Goal: Obtain resource: Download file/media

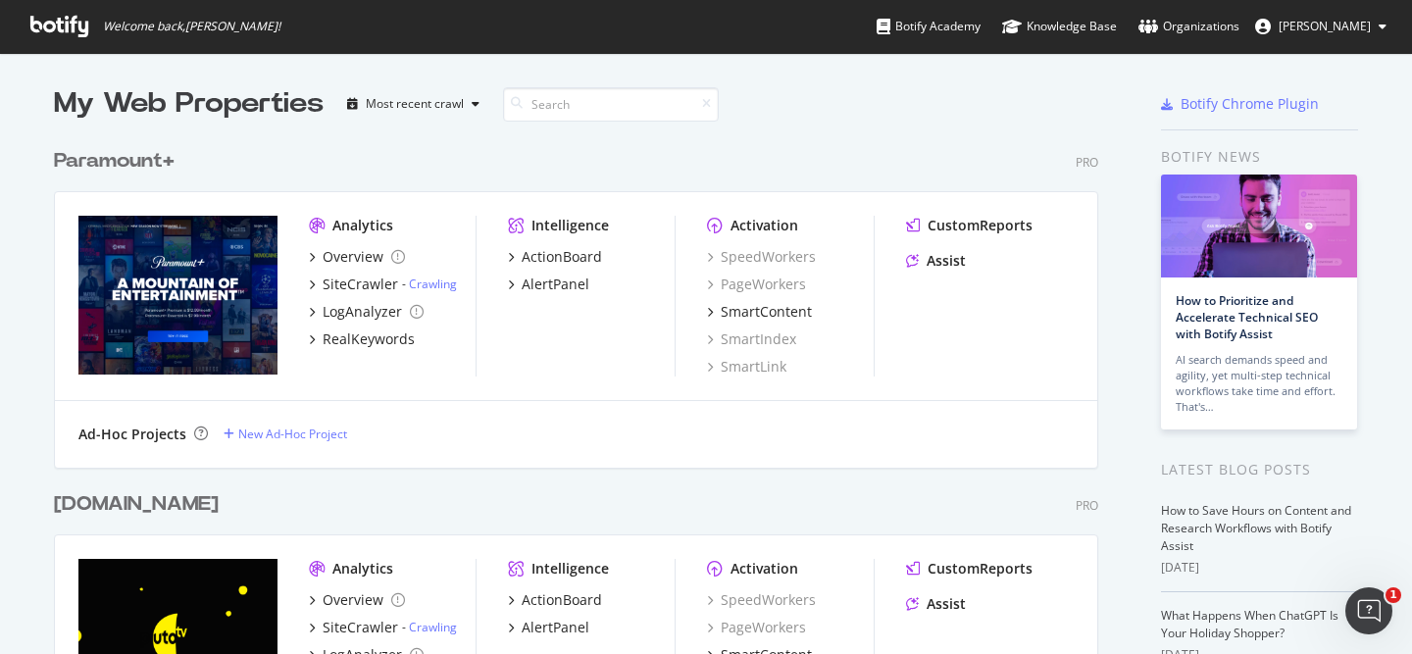
click at [117, 155] on div "Paramount+" at bounding box center [114, 161] width 121 height 28
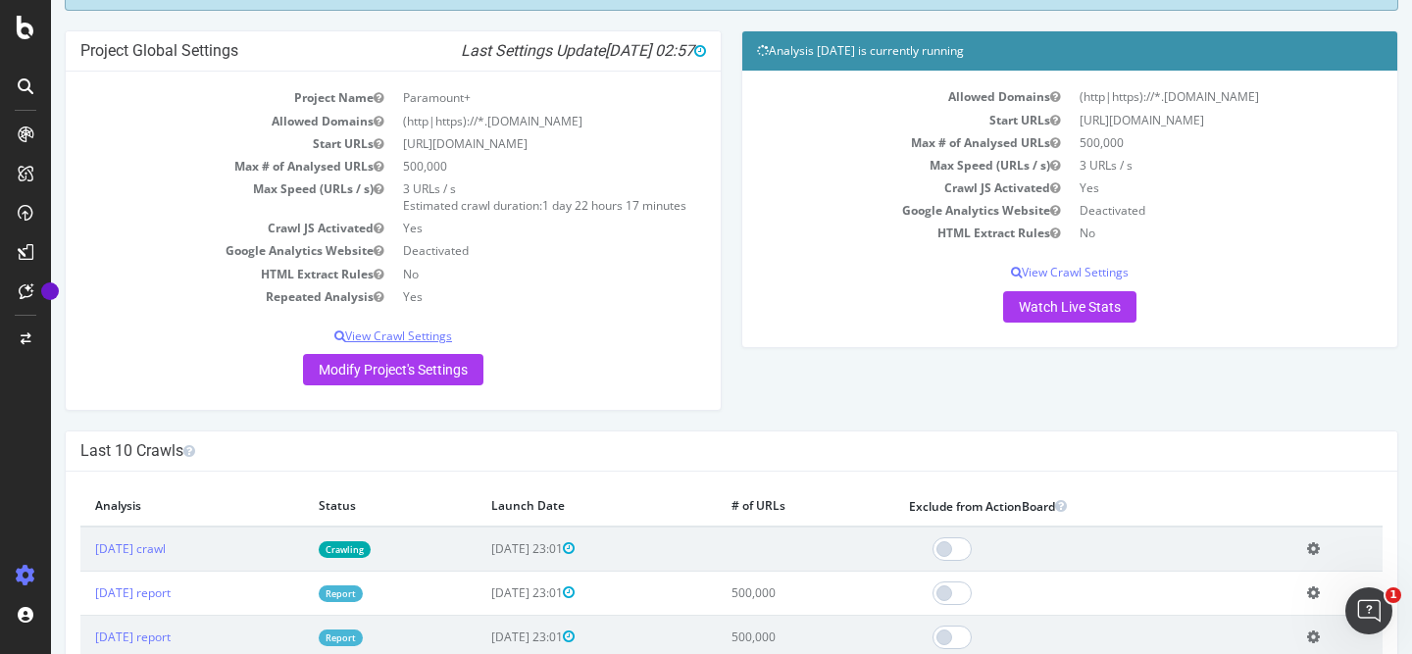
scroll to position [178, 0]
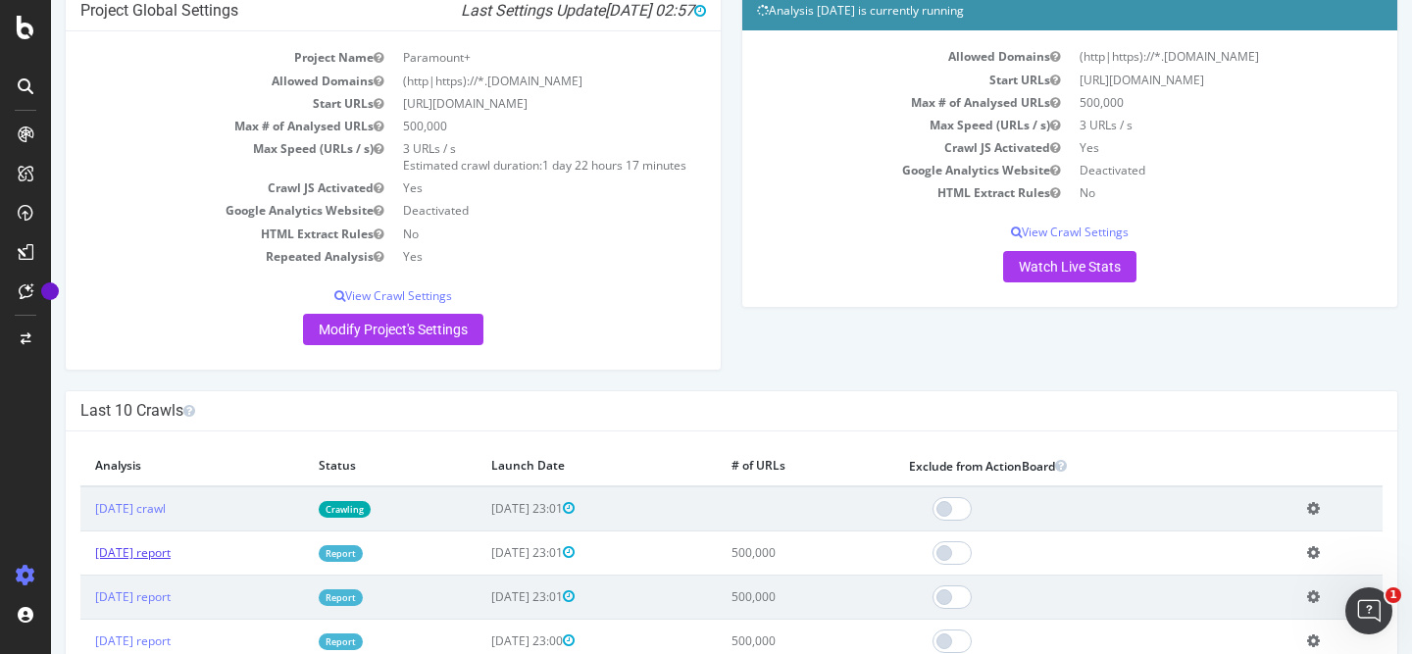
click at [155, 556] on link "[DATE] report" at bounding box center [133, 552] width 76 height 17
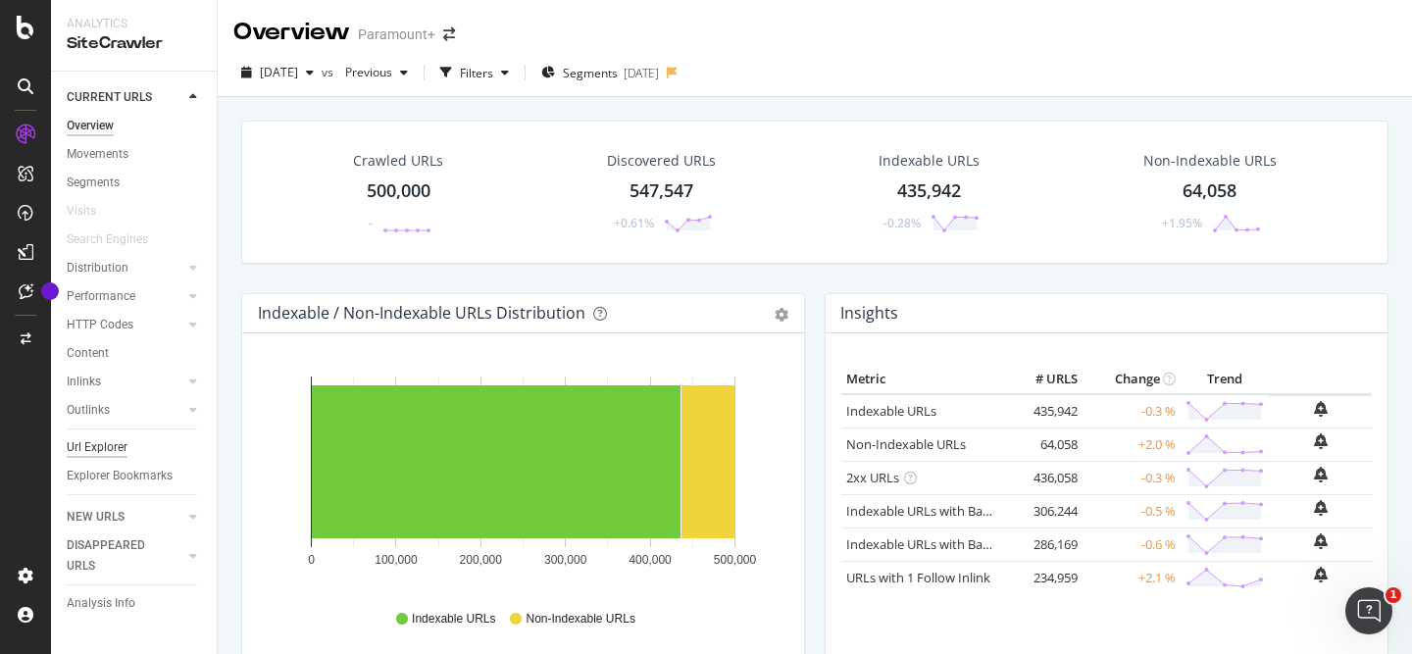
click at [114, 441] on div "Url Explorer" at bounding box center [97, 447] width 61 height 21
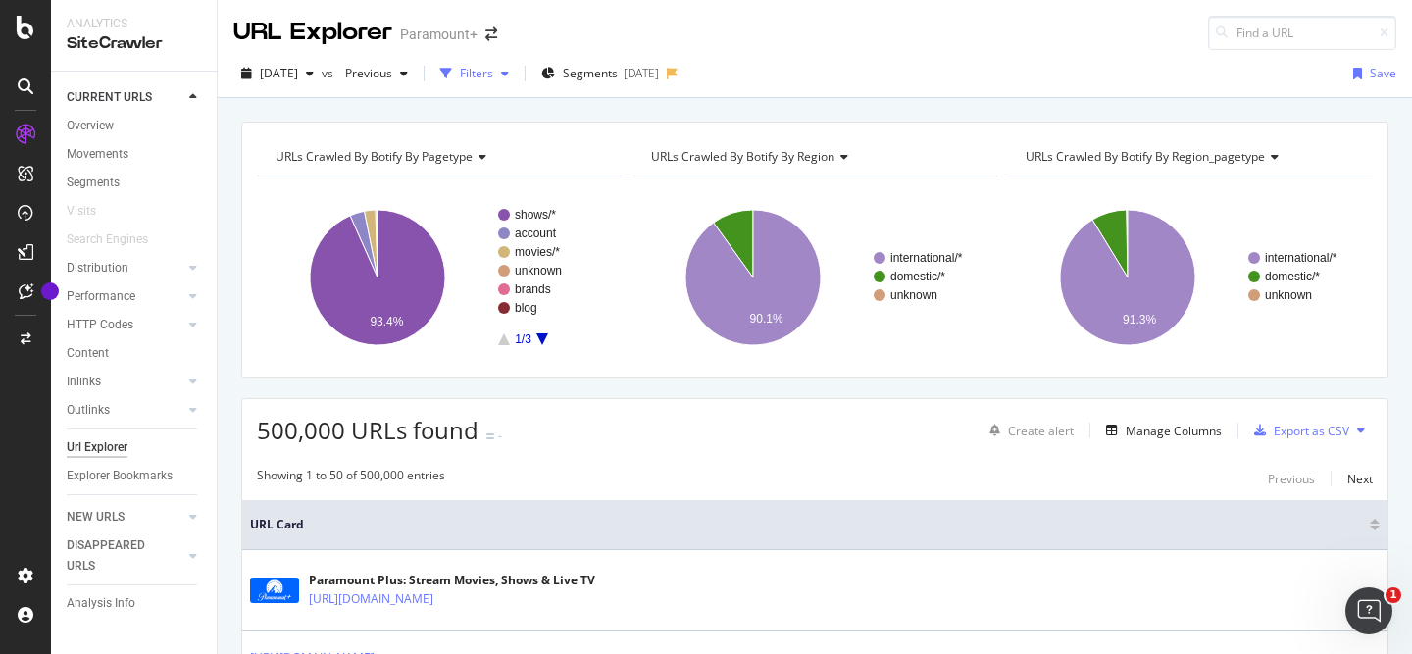
click at [507, 83] on div "Filters" at bounding box center [474, 73] width 84 height 29
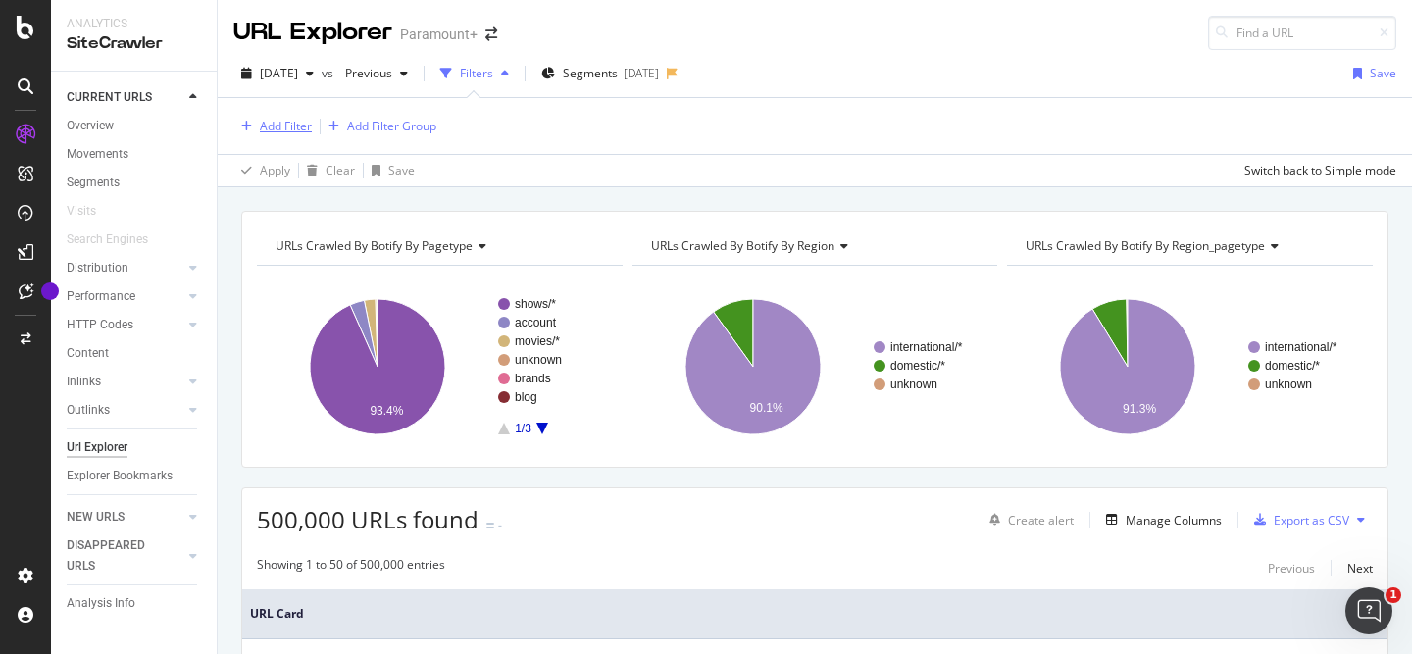
click at [291, 122] on div "Add Filter" at bounding box center [286, 126] width 52 height 17
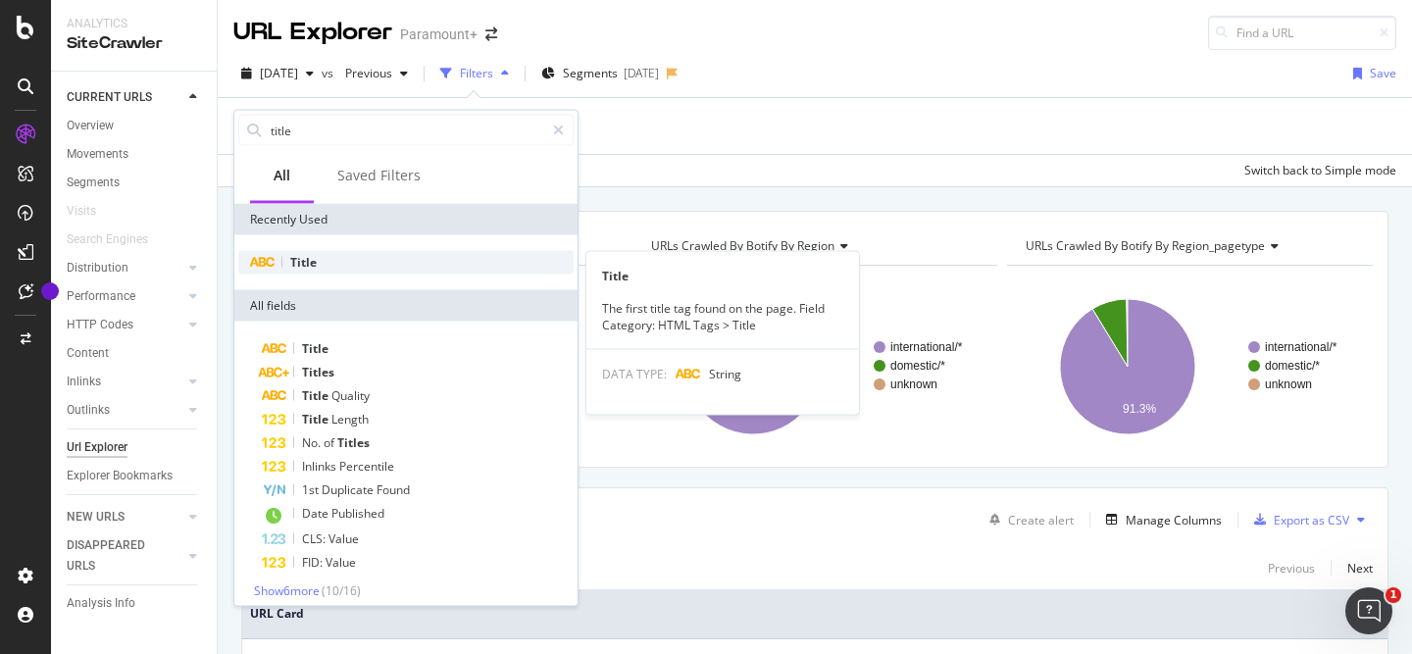
type input "title"
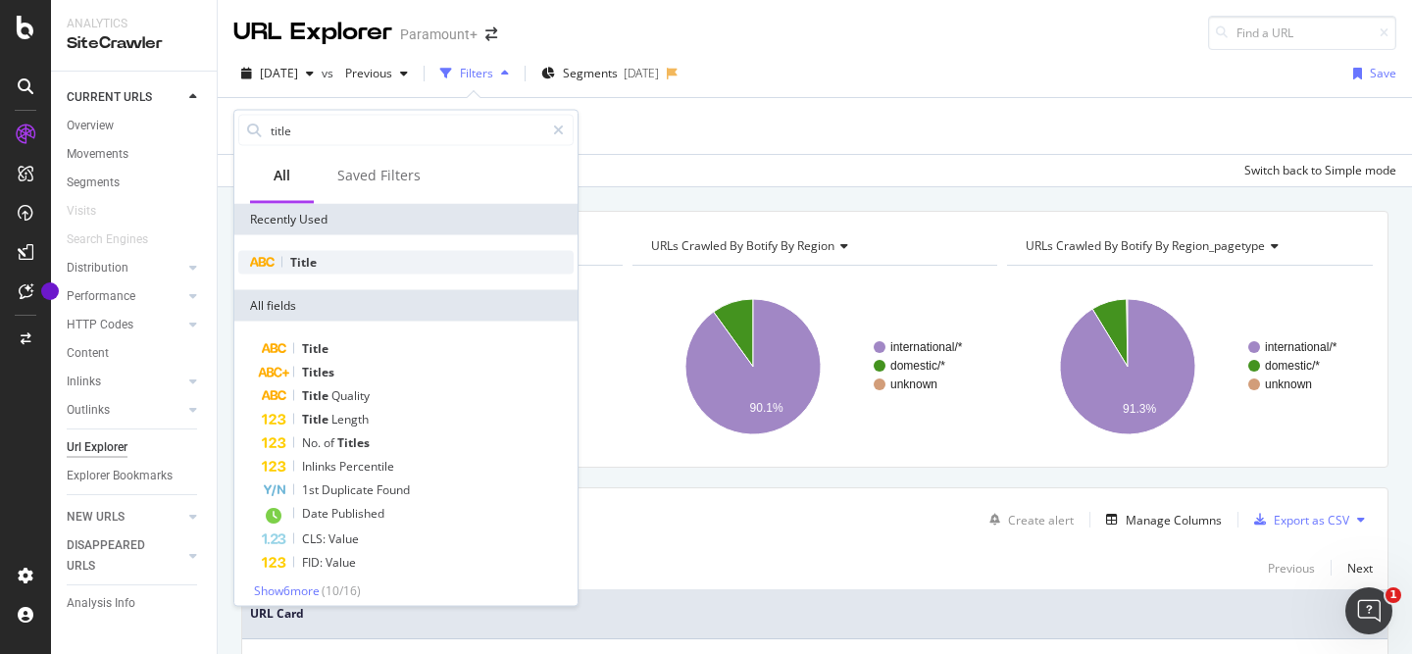
click at [300, 262] on span "Title" at bounding box center [303, 262] width 26 height 17
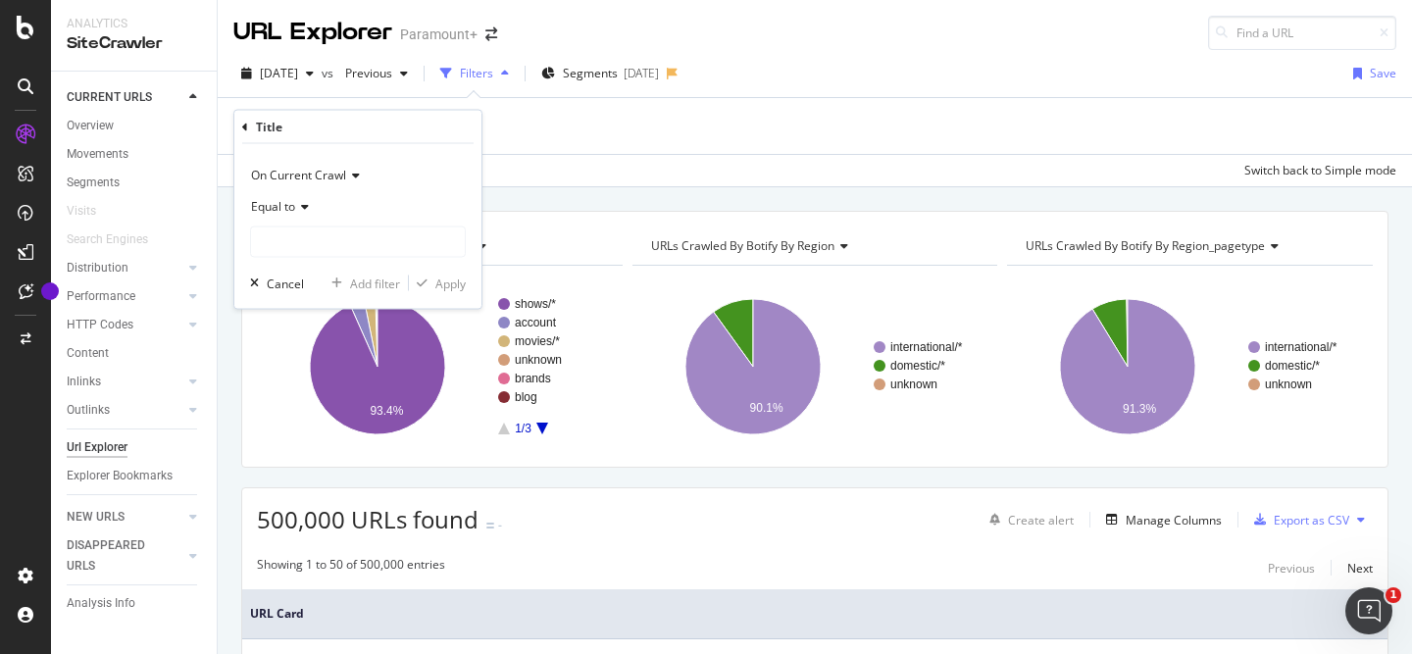
click at [287, 217] on div "Equal to" at bounding box center [358, 206] width 216 height 31
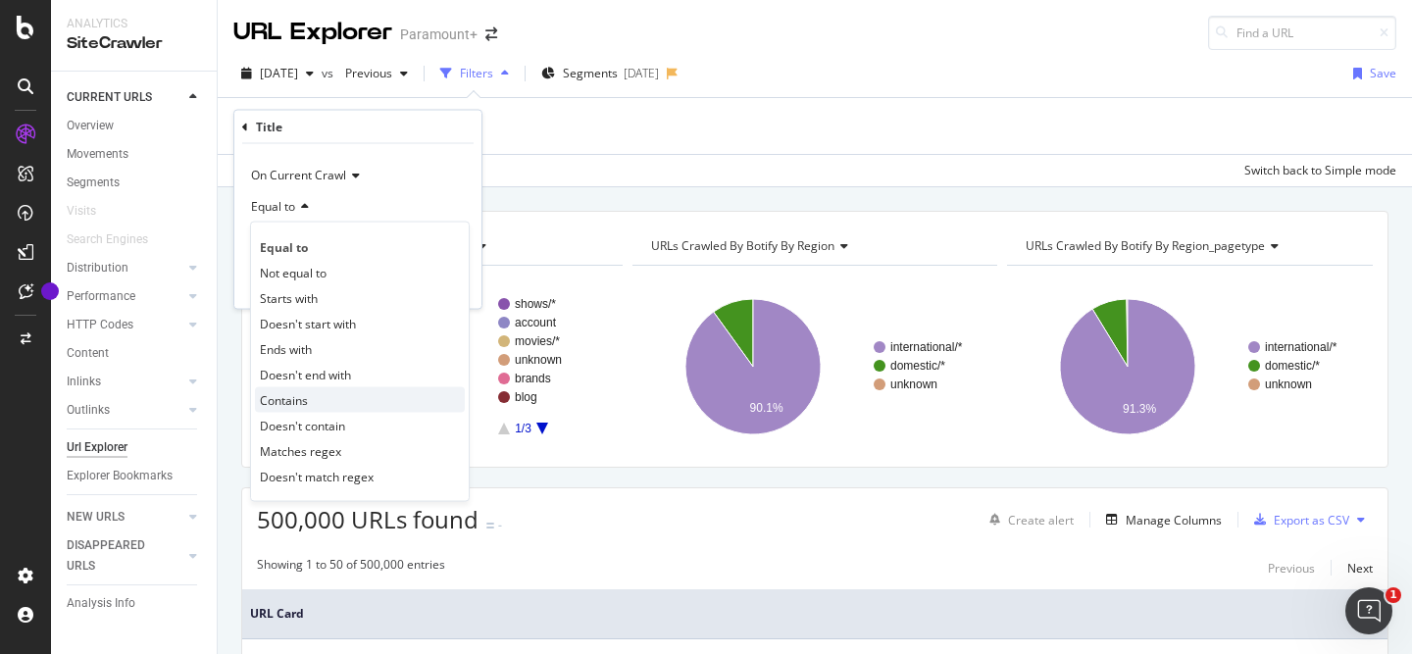
click at [293, 391] on span "Contains" at bounding box center [284, 399] width 48 height 17
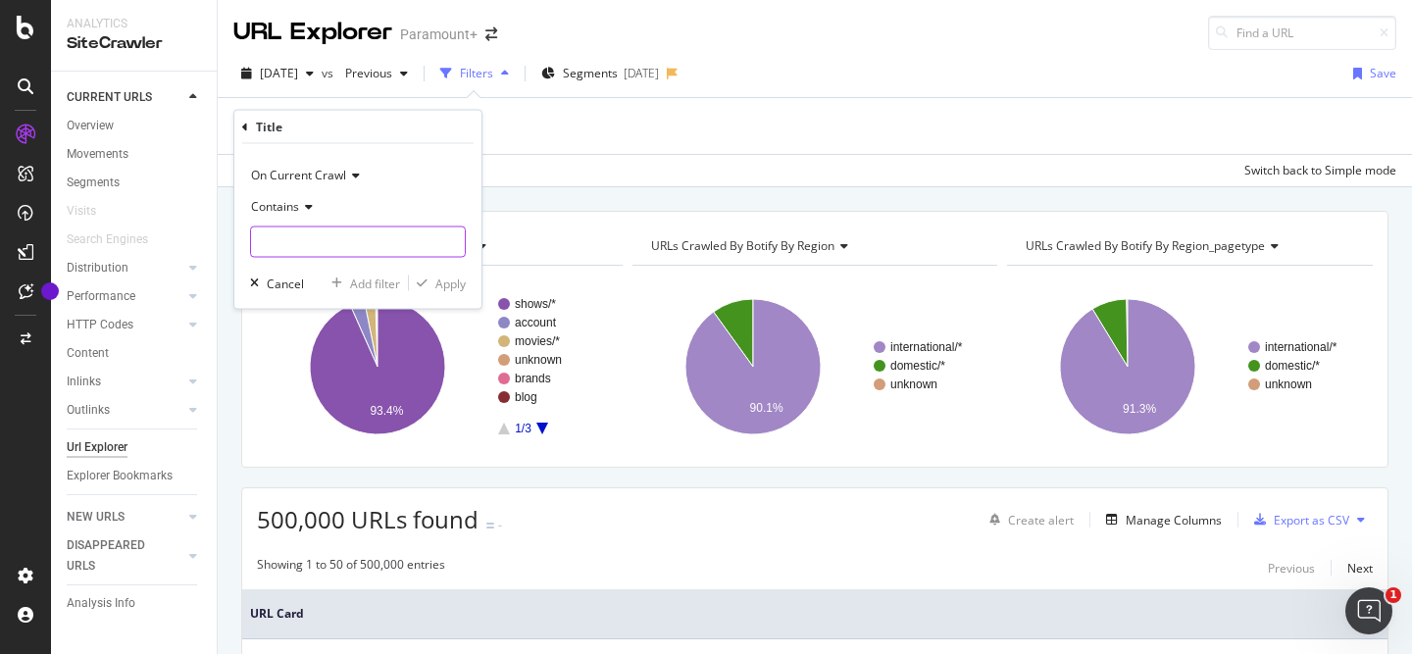
click at [281, 234] on input "text" at bounding box center [358, 242] width 214 height 31
type input "free"
click at [388, 284] on div "Add filter" at bounding box center [375, 283] width 50 height 17
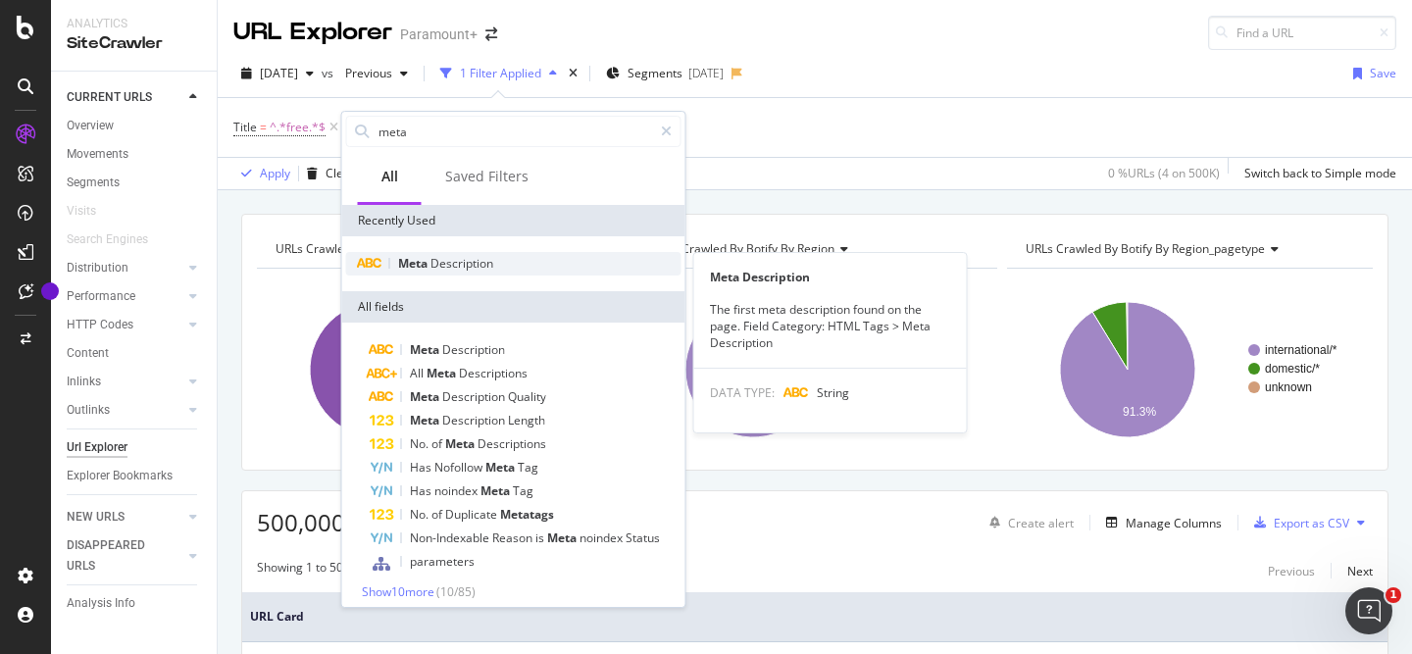
type input "meta"
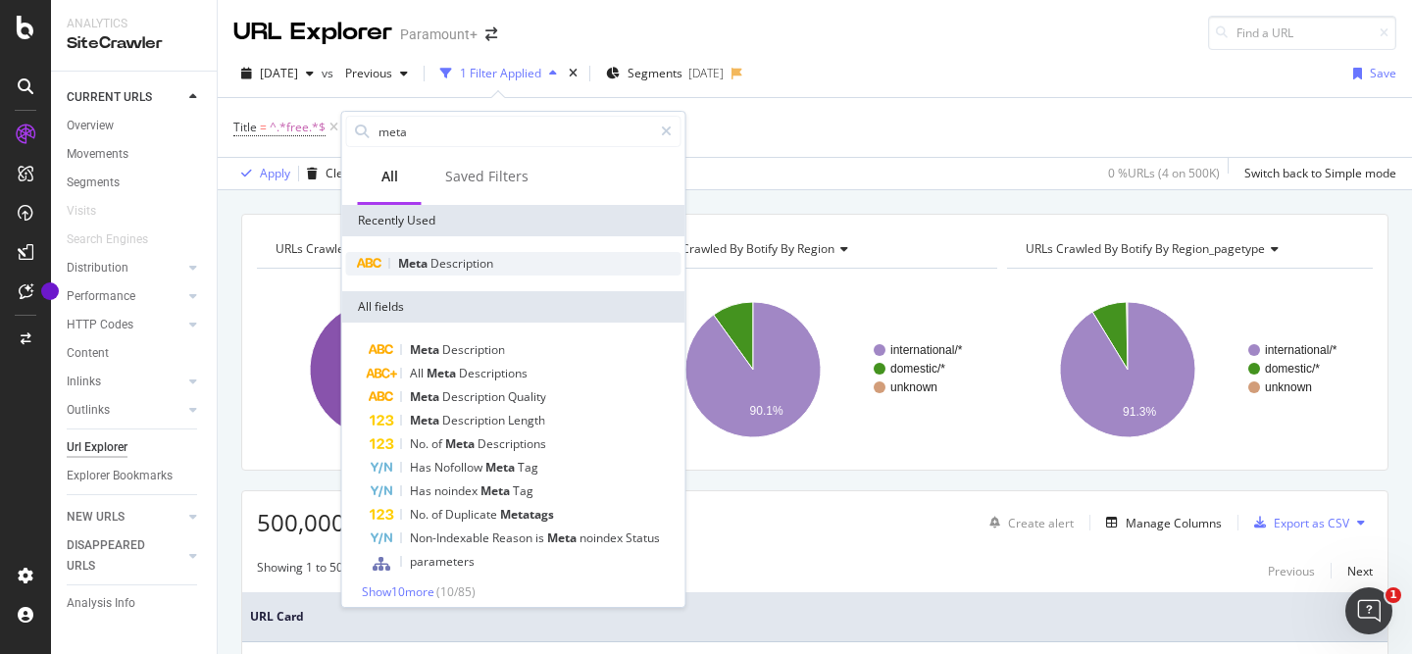
click at [491, 262] on span "Description" at bounding box center [462, 263] width 63 height 17
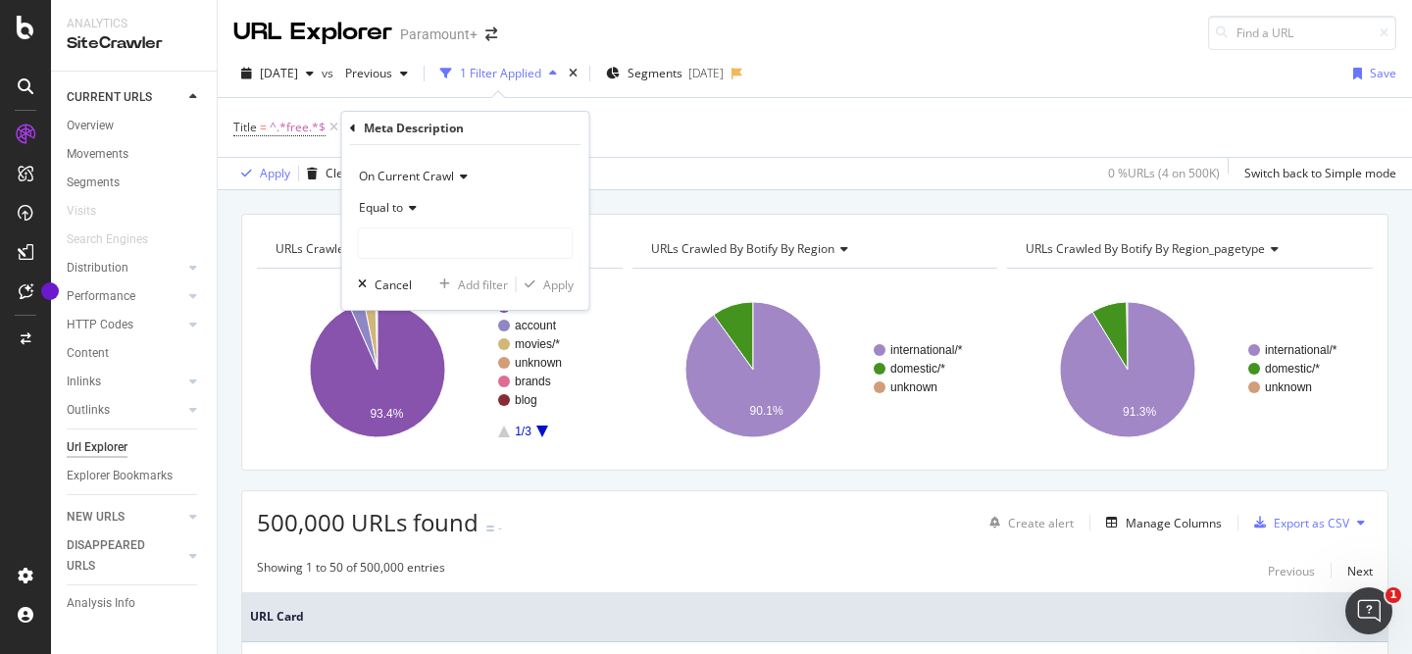
click at [412, 213] on icon at bounding box center [410, 208] width 14 height 12
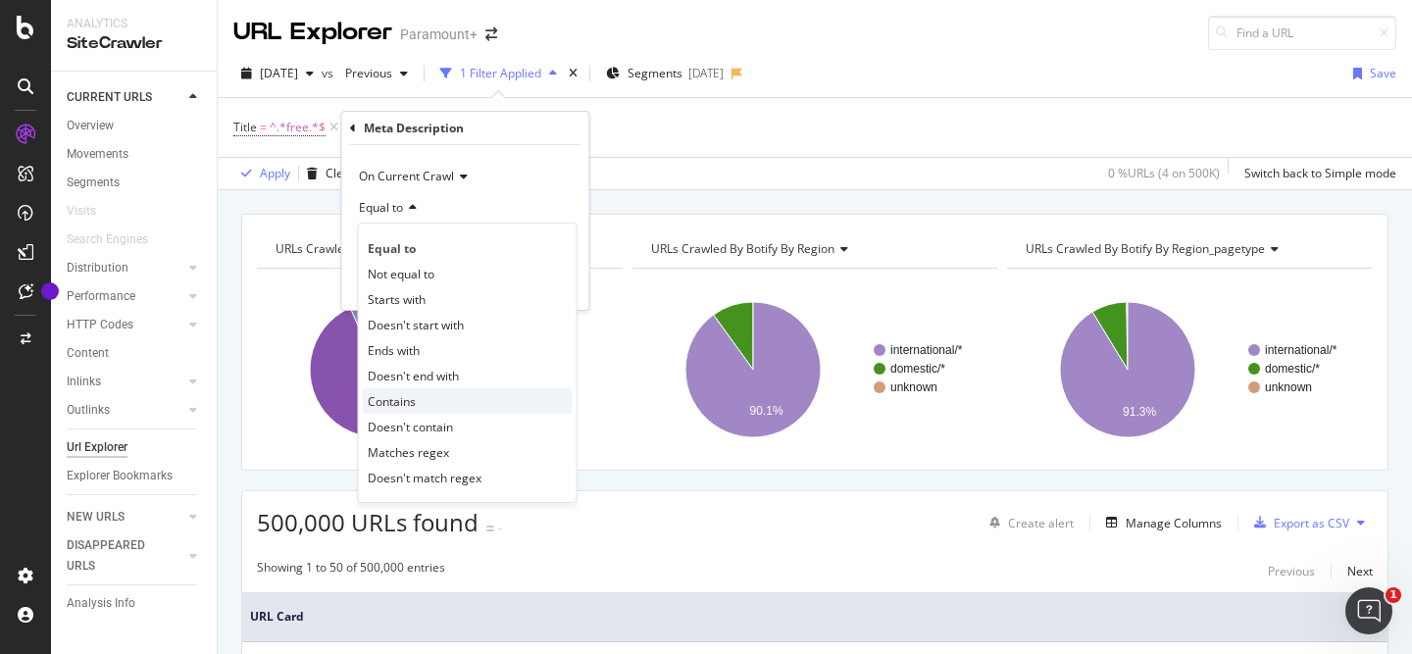
click at [408, 398] on span "Contains" at bounding box center [392, 401] width 48 height 17
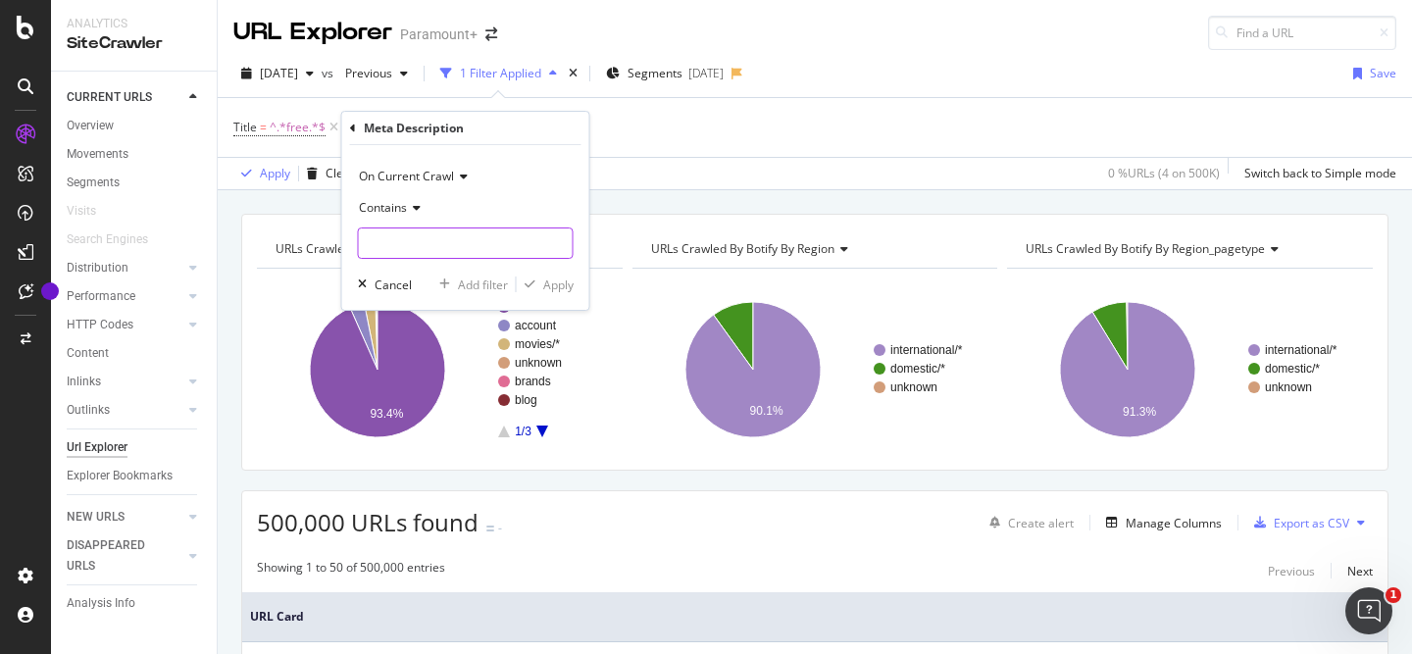
click at [401, 237] on input "text" at bounding box center [466, 243] width 214 height 31
type input "free"
click at [566, 282] on div "Apply" at bounding box center [558, 285] width 30 height 17
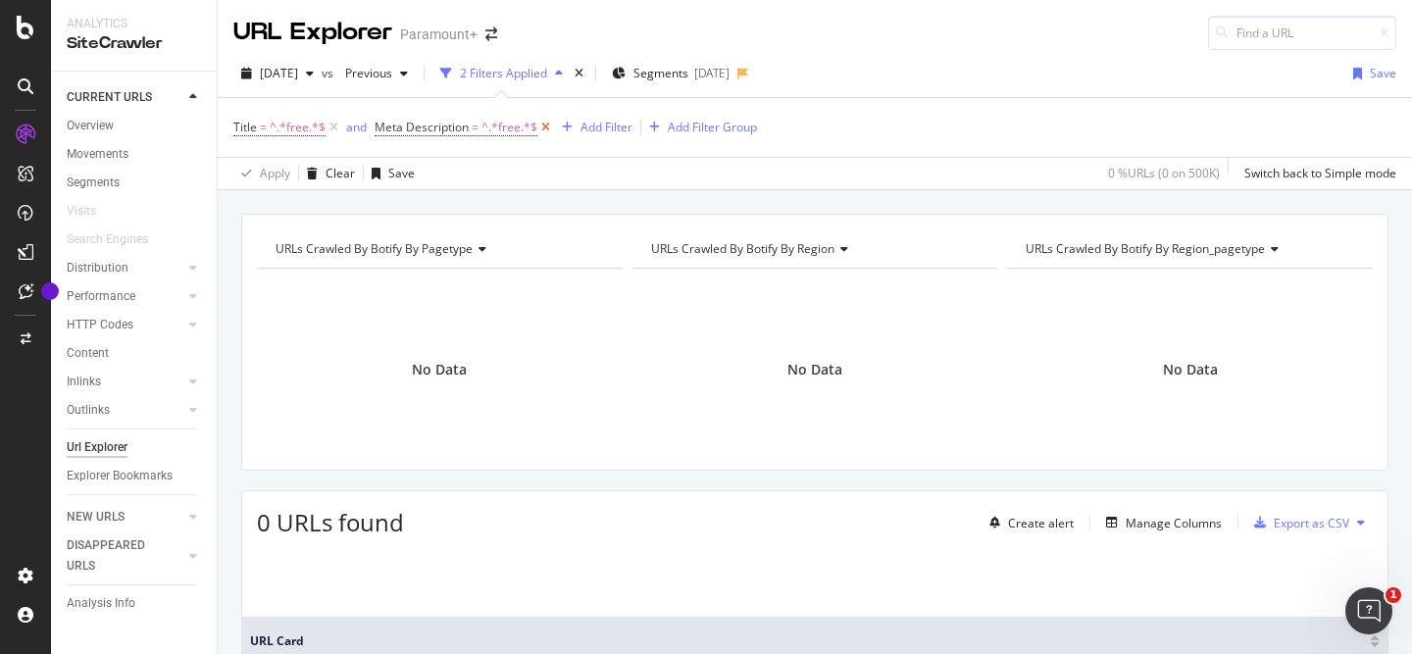
click at [547, 130] on icon at bounding box center [545, 128] width 17 height 20
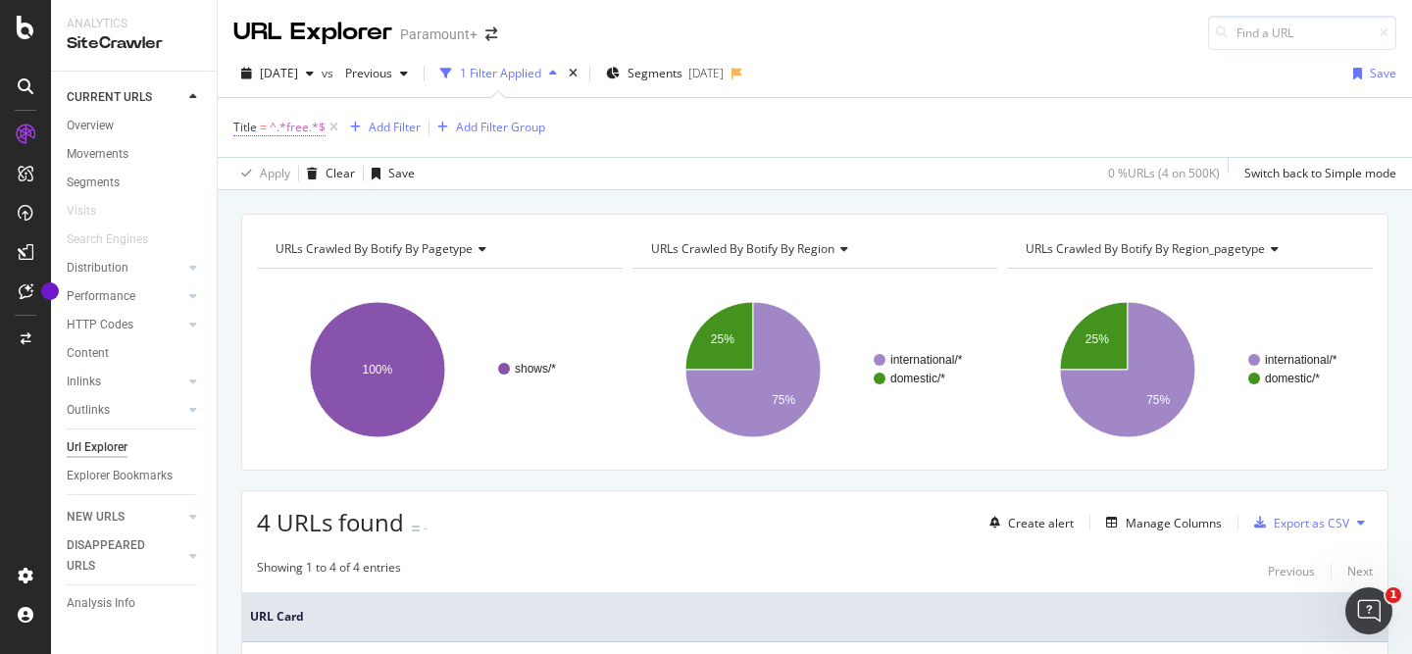
click at [296, 130] on span "^.*free.*$" at bounding box center [298, 127] width 56 height 27
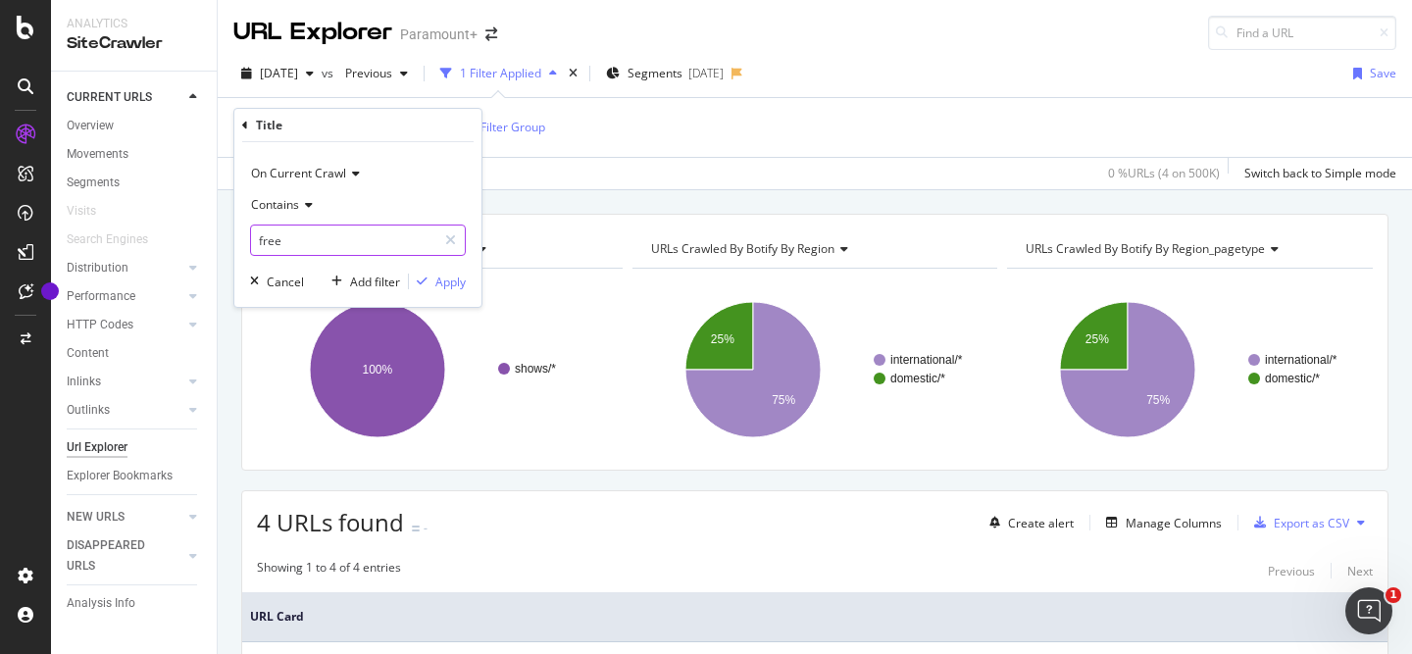
click at [263, 244] on input "free" at bounding box center [343, 240] width 185 height 31
type input "Free"
click at [436, 269] on div "On Current Crawl Contains Free Cancel Add filter Apply" at bounding box center [357, 224] width 247 height 165
click at [436, 277] on div "Apply" at bounding box center [450, 282] width 30 height 17
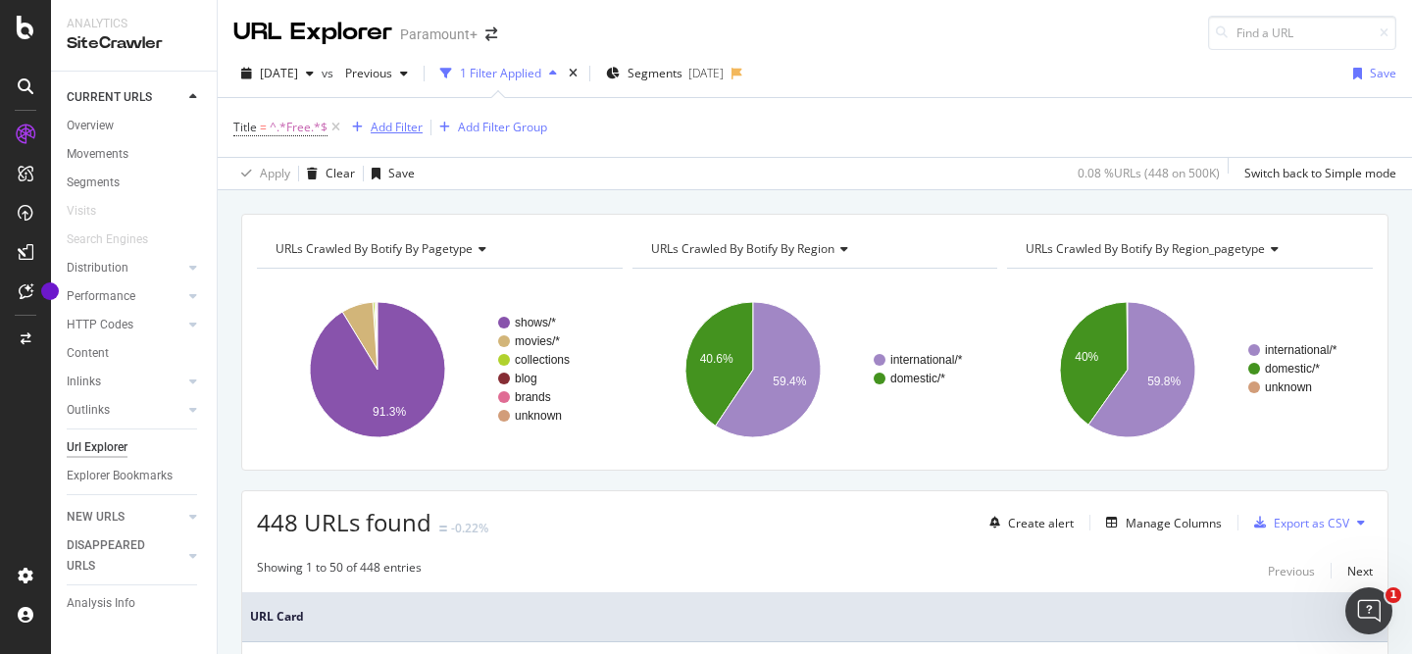
click at [379, 125] on div "Add Filter" at bounding box center [397, 127] width 52 height 17
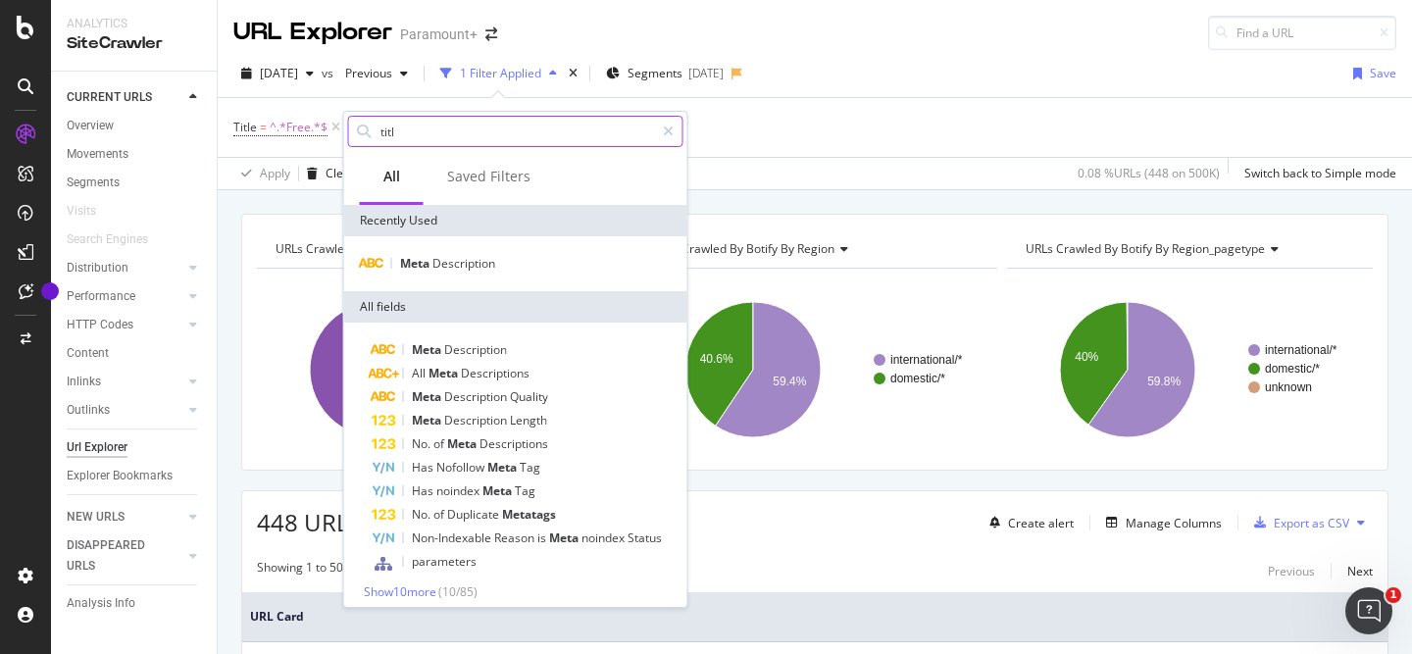
type input "title"
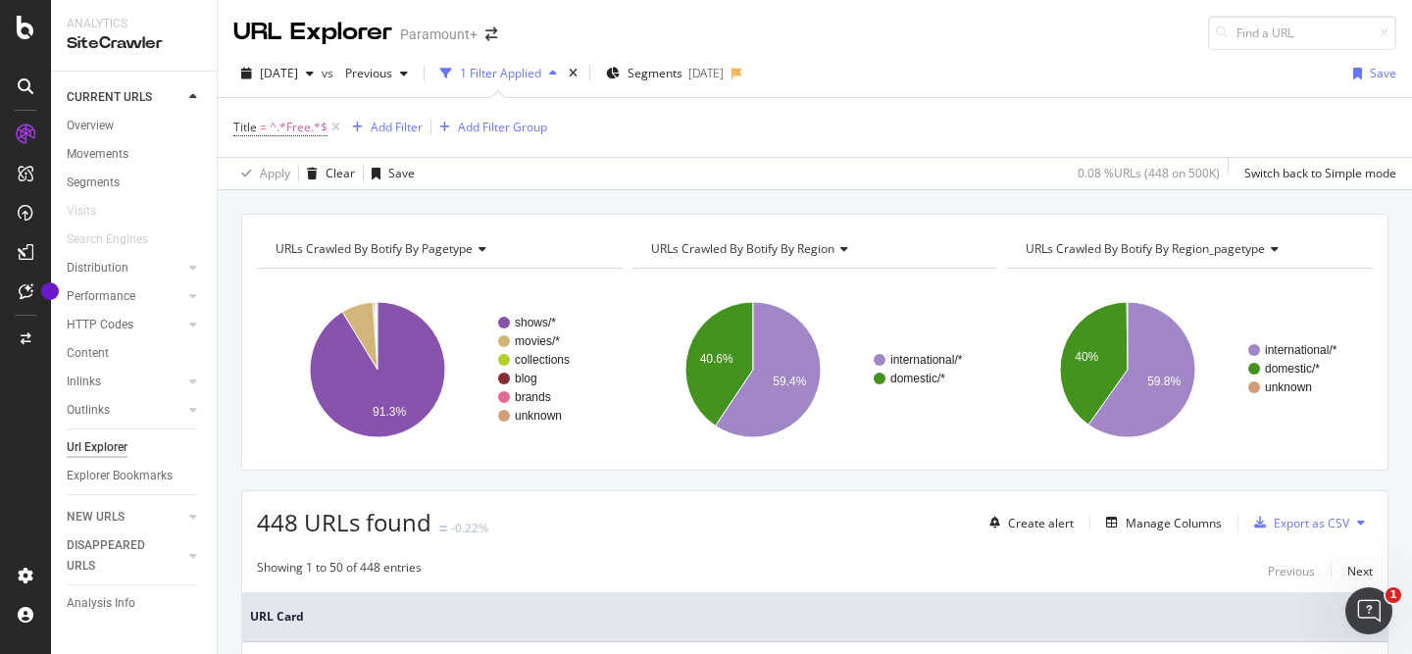
click at [761, 126] on div "Title = ^.*Free.*$ Add Filter Add Filter Group" at bounding box center [814, 127] width 1163 height 59
click at [390, 129] on div "Add Filter" at bounding box center [397, 127] width 52 height 17
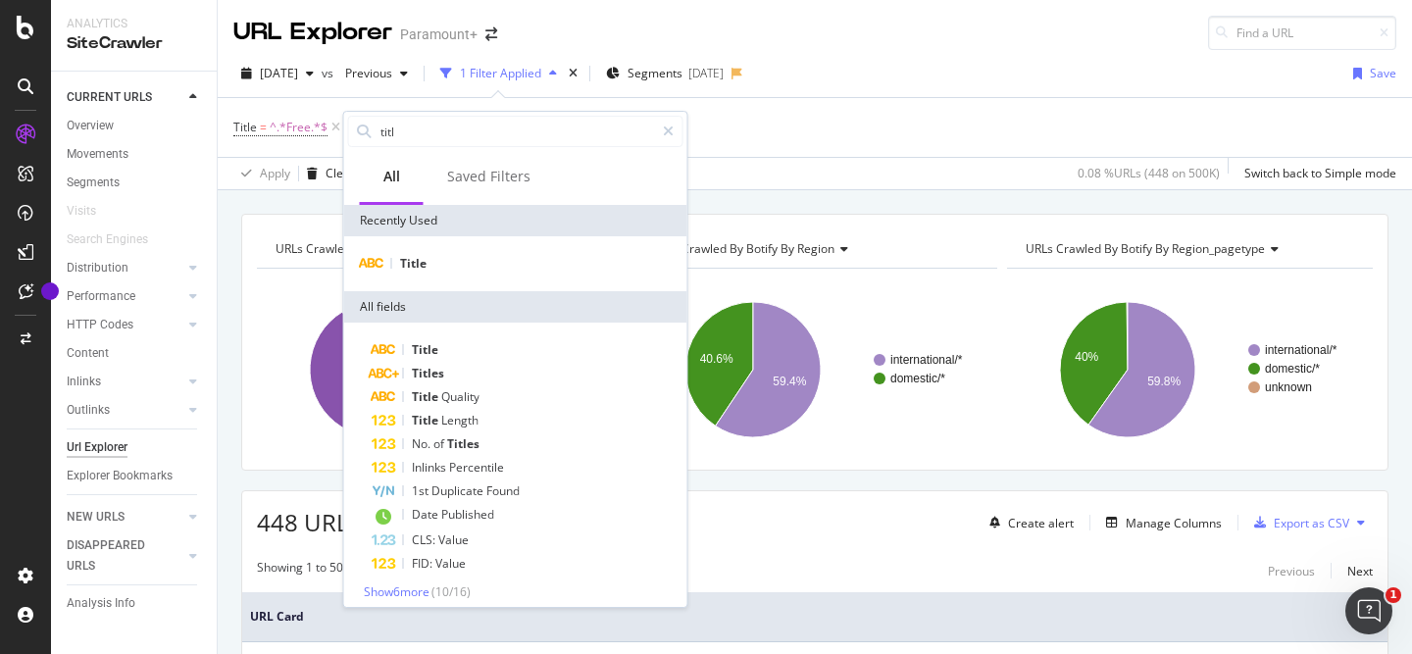
type input "title"
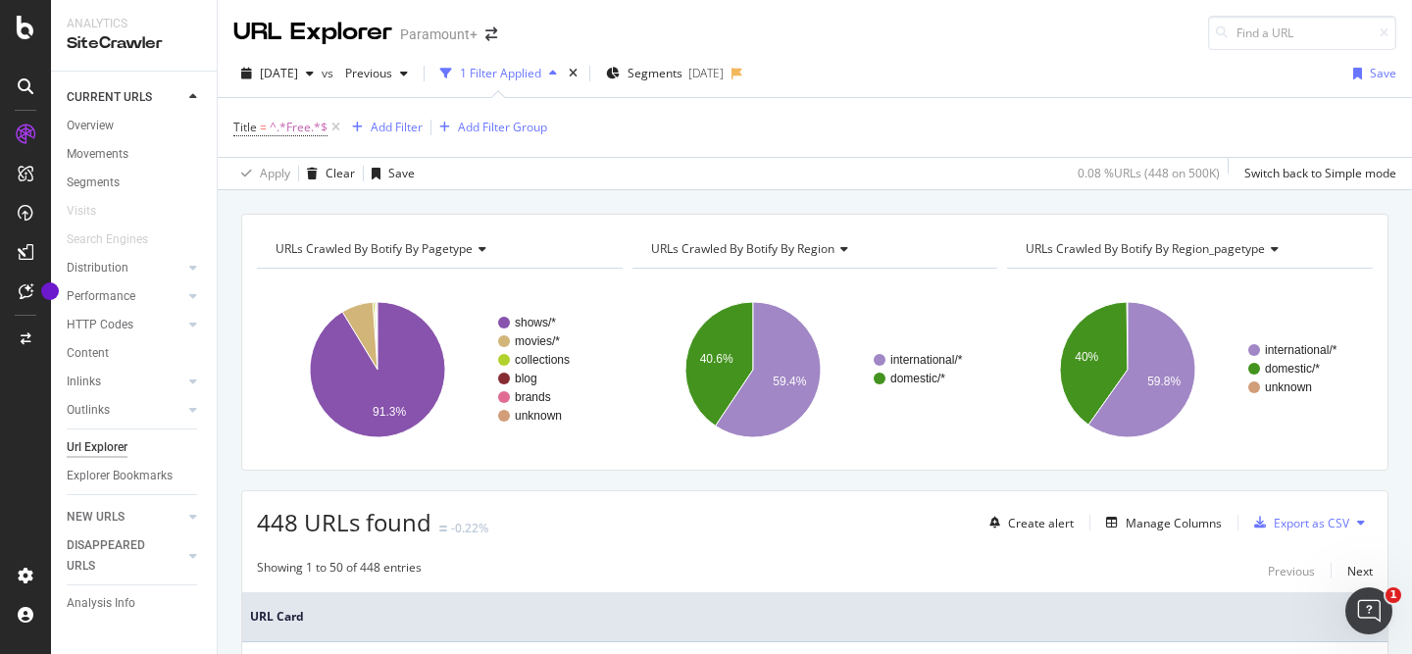
click at [823, 151] on div "Title = ^.*Free.*$ Add Filter Add Filter Group" at bounding box center [814, 127] width 1163 height 59
click at [396, 132] on div "Add Filter" at bounding box center [397, 127] width 52 height 17
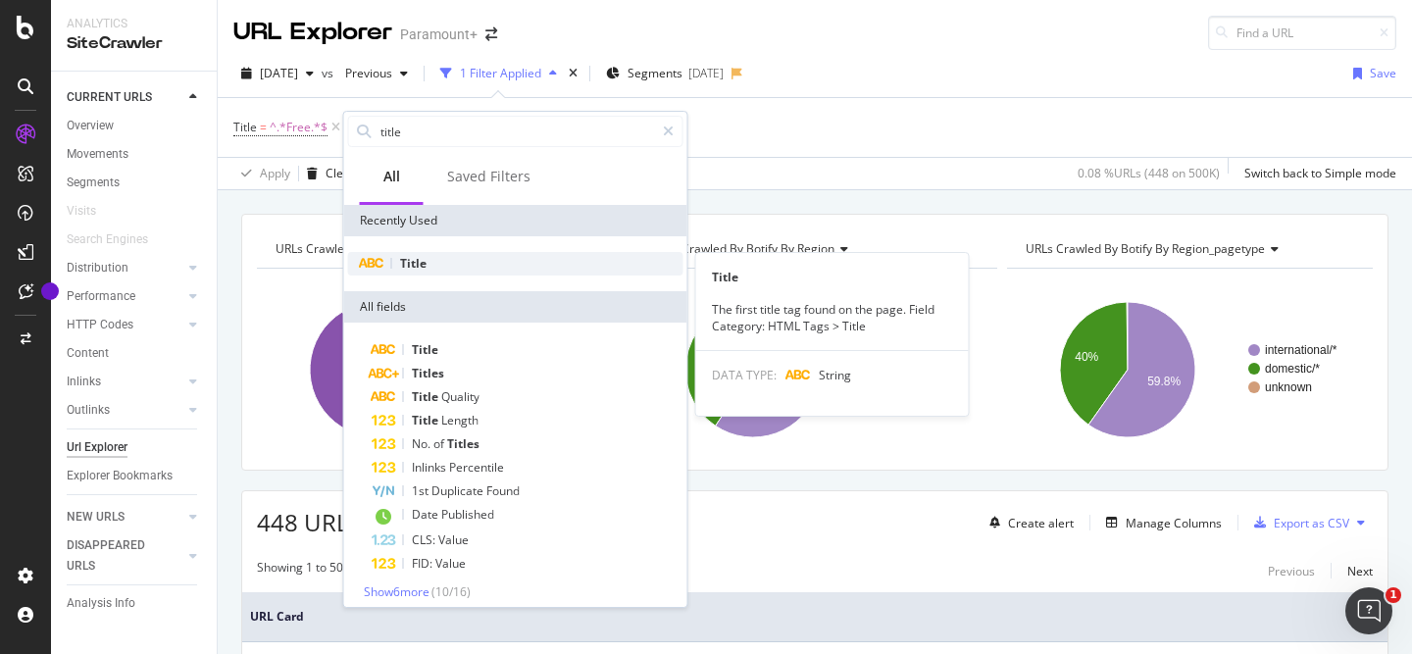
click at [459, 262] on div "Title" at bounding box center [515, 264] width 335 height 24
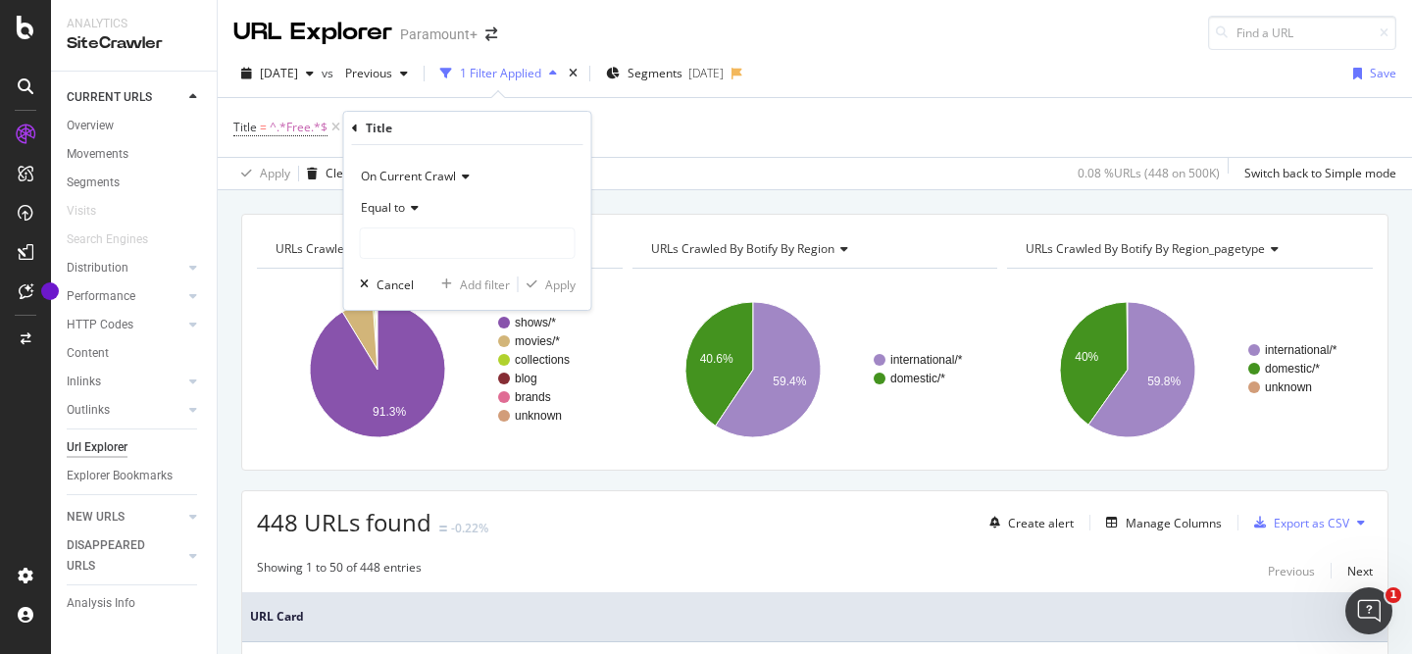
click at [412, 202] on icon at bounding box center [412, 208] width 14 height 12
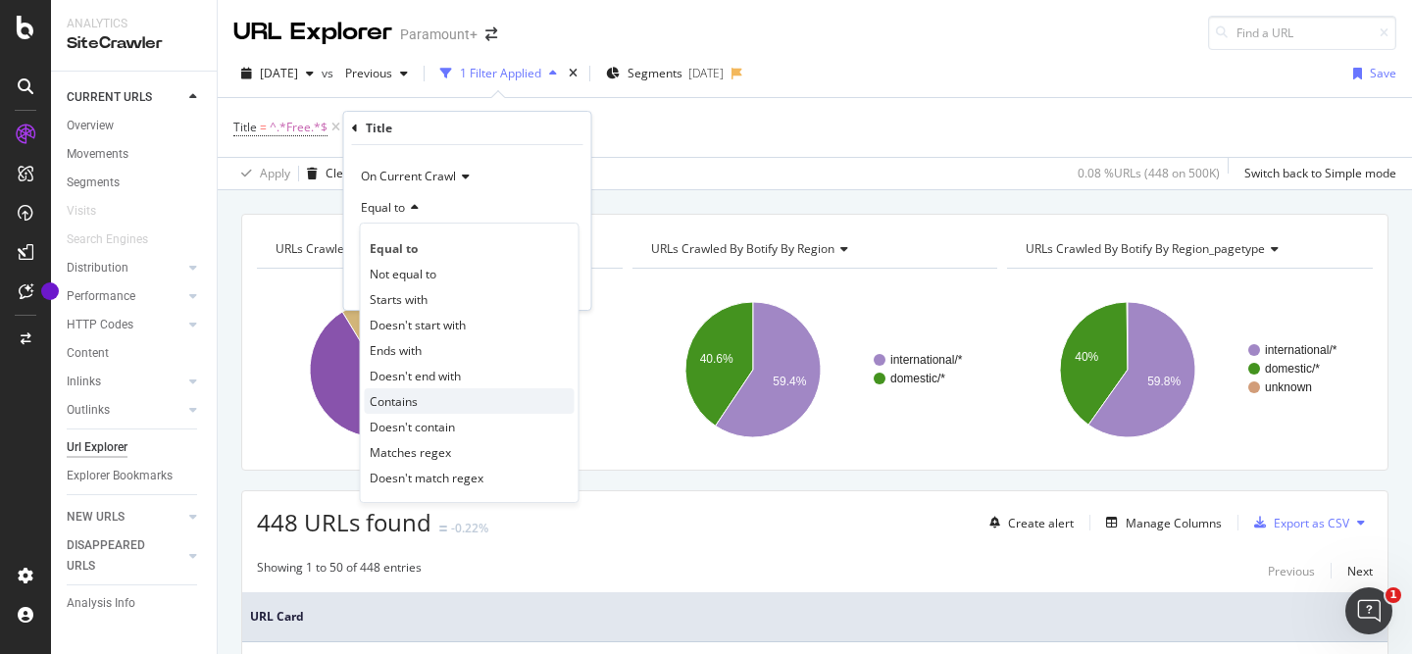
click at [423, 395] on div "Contains" at bounding box center [470, 400] width 210 height 25
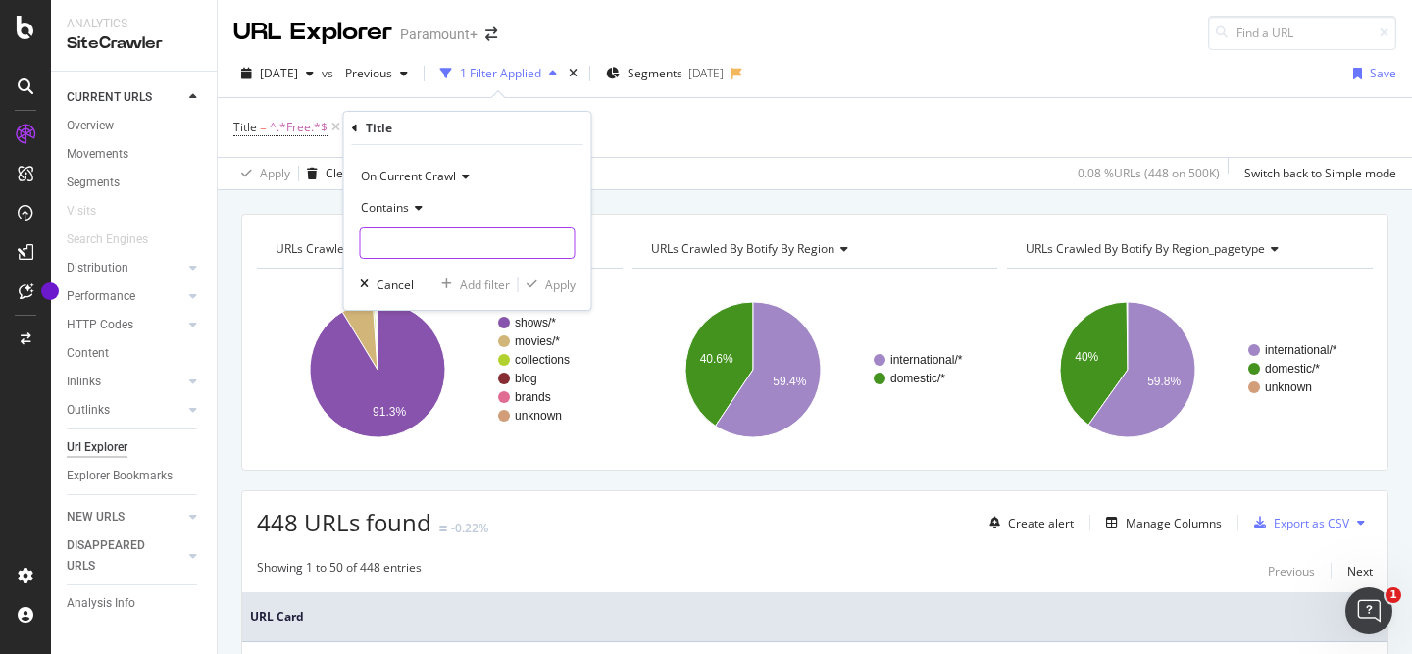
click at [419, 239] on input "text" at bounding box center [468, 243] width 214 height 31
type input "free"
click at [561, 283] on div "Apply" at bounding box center [560, 285] width 30 height 17
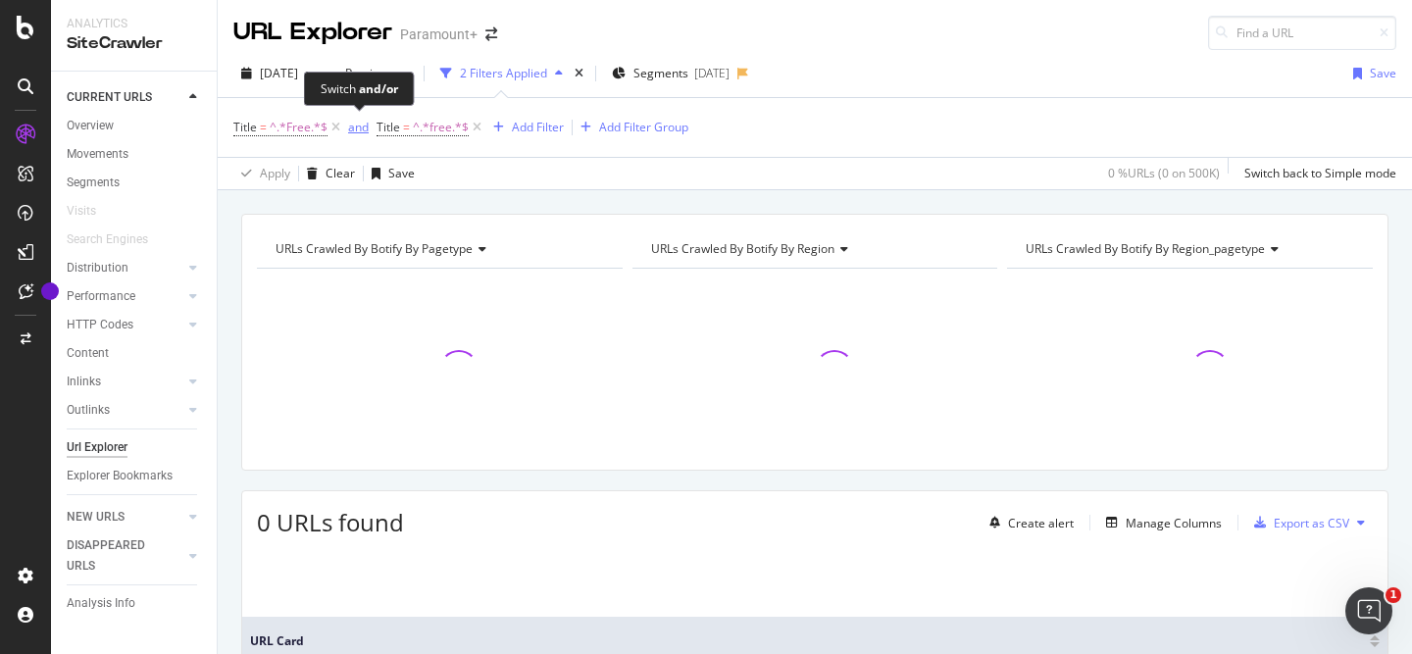
click at [354, 134] on div "and" at bounding box center [358, 127] width 21 height 17
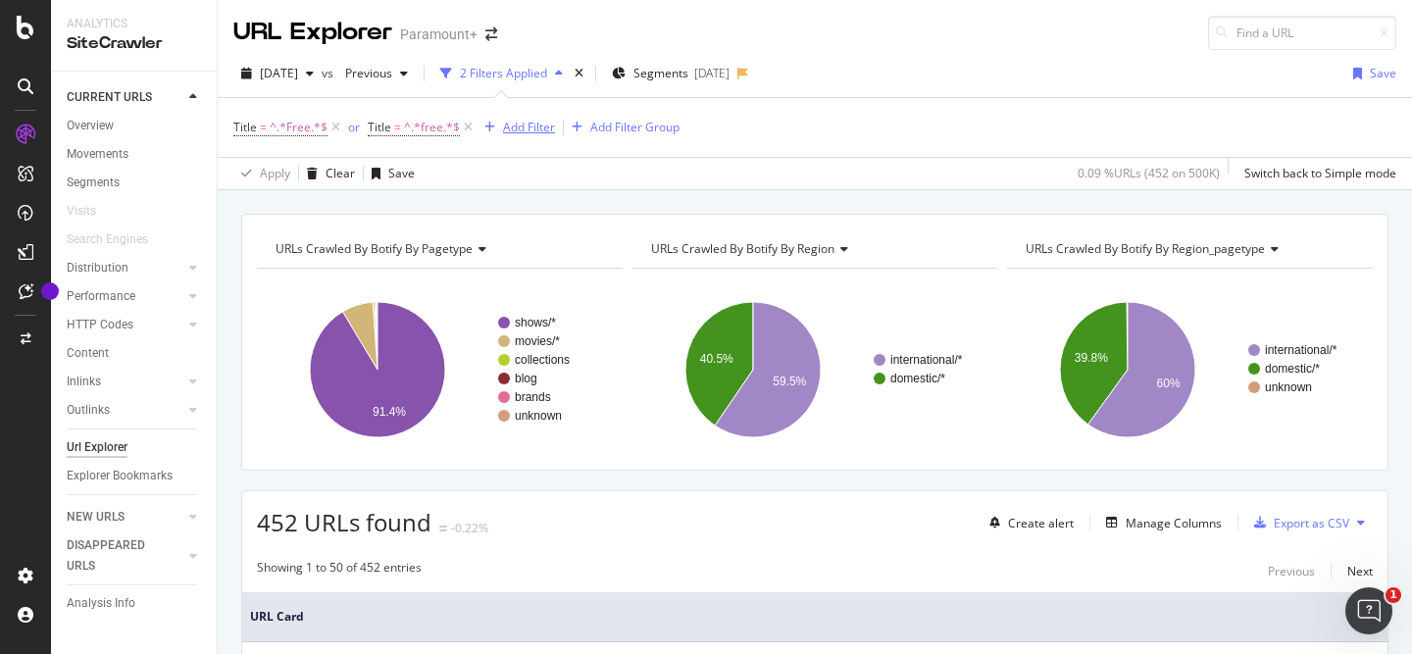
click at [522, 130] on div "Add Filter" at bounding box center [529, 127] width 52 height 17
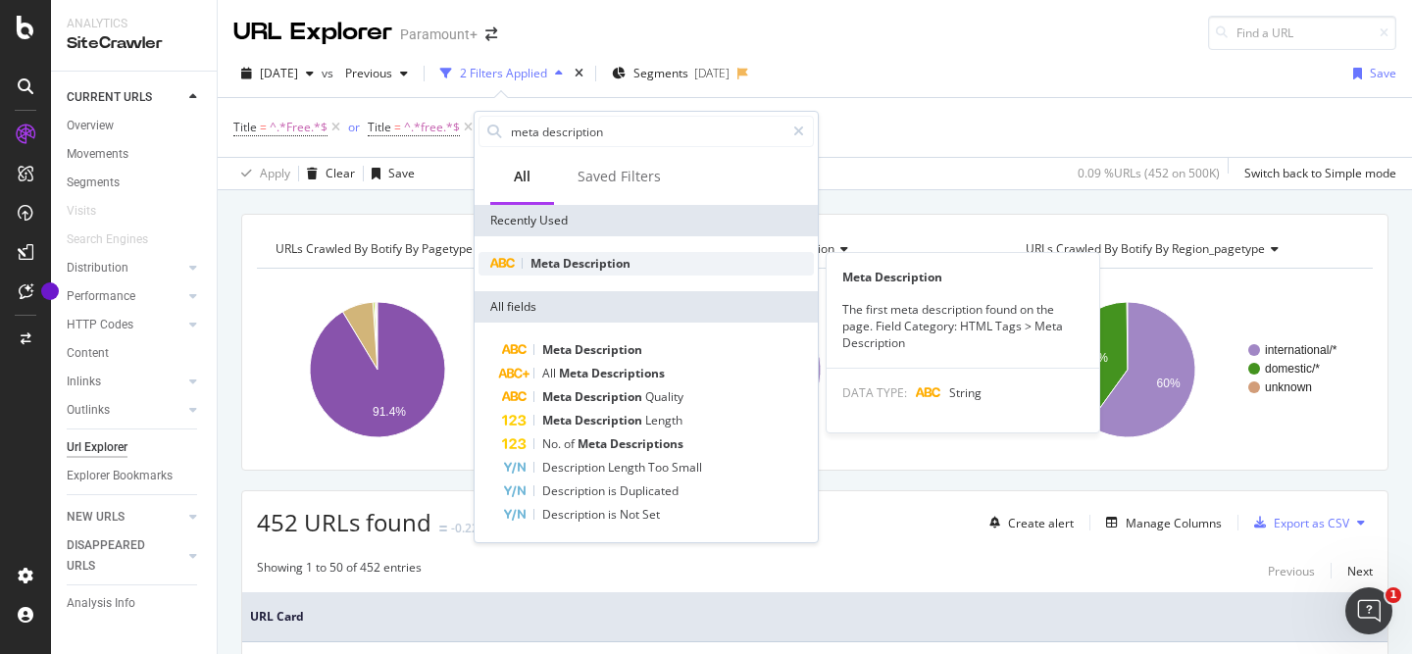
type input "meta description"
click at [561, 271] on span "Meta" at bounding box center [547, 263] width 32 height 17
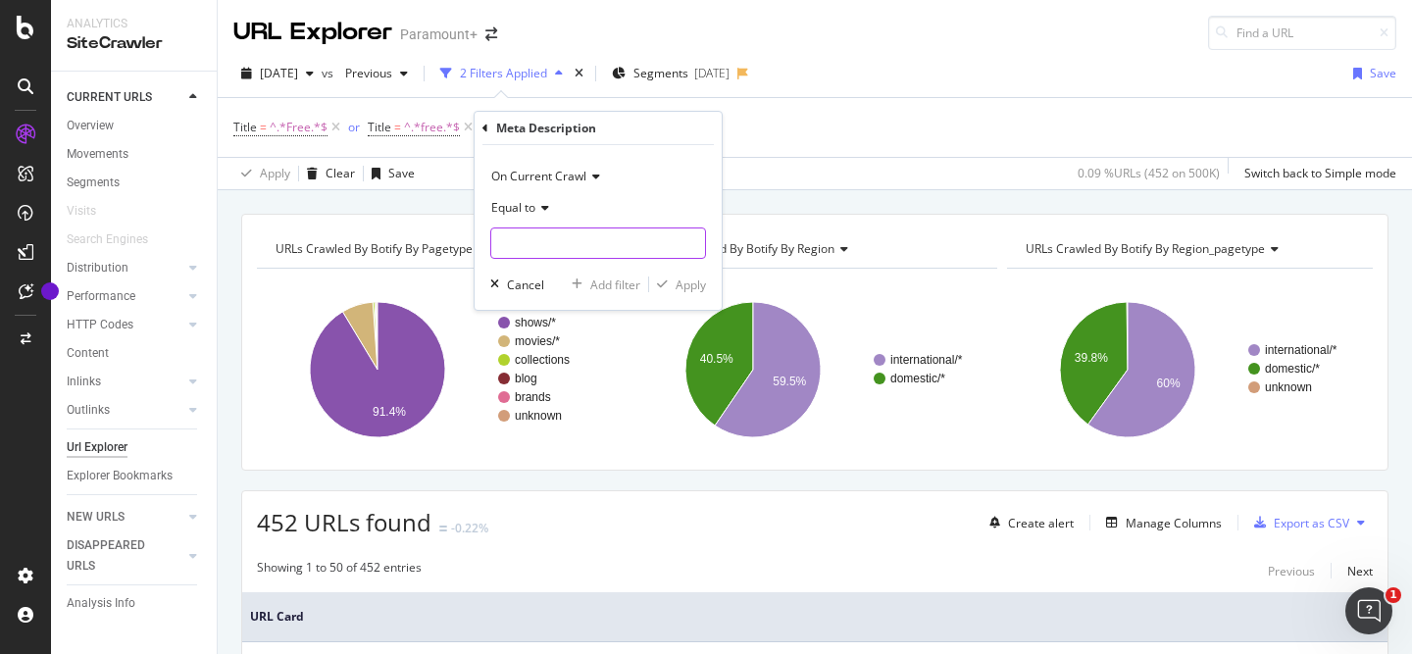
click at [560, 244] on input "text" at bounding box center [598, 243] width 214 height 31
click at [537, 214] on div "Equal to" at bounding box center [598, 207] width 216 height 31
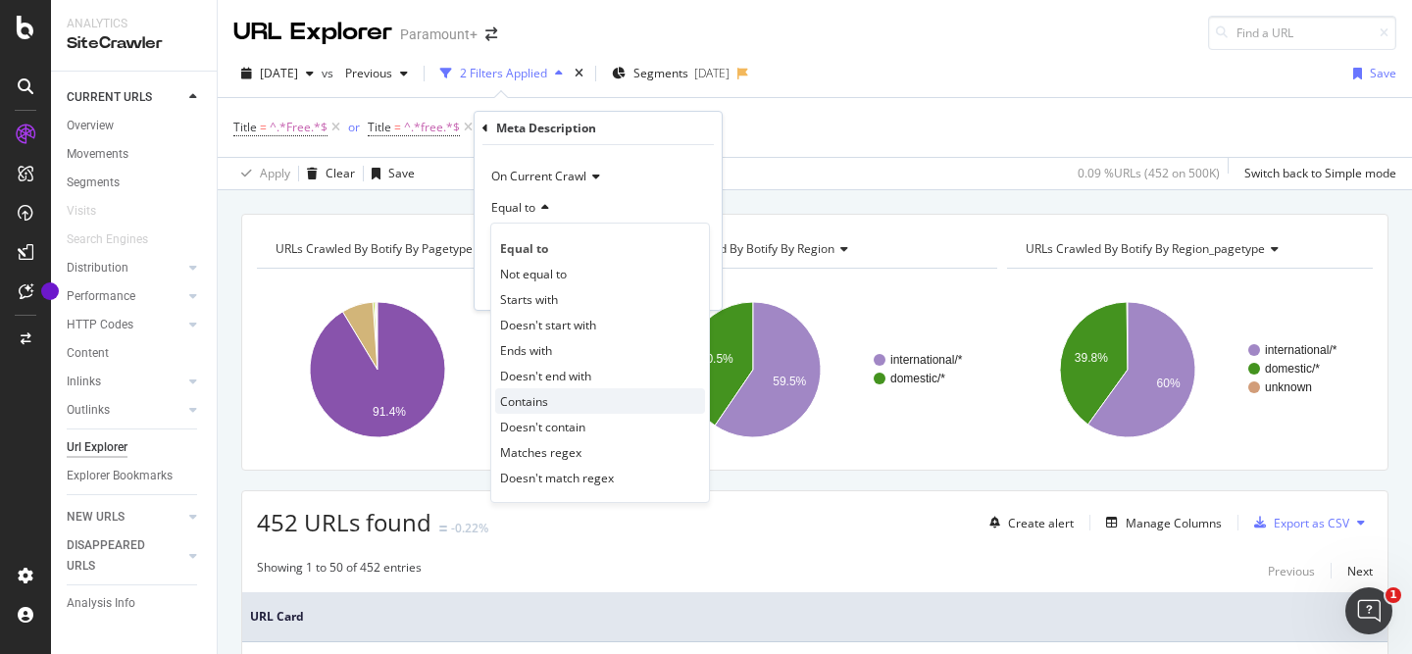
click at [543, 395] on span "Contains" at bounding box center [524, 401] width 48 height 17
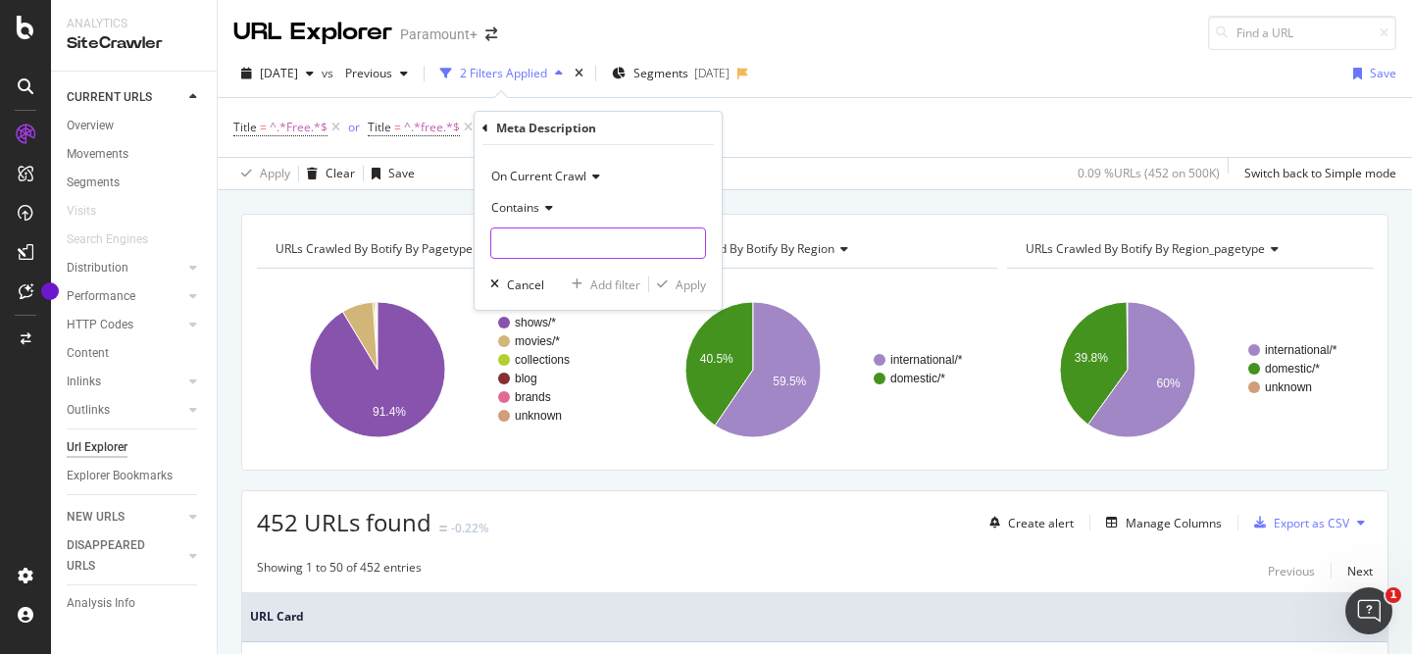
click at [543, 236] on input "text" at bounding box center [598, 243] width 214 height 31
type input "free"
click at [685, 279] on div "Apply" at bounding box center [691, 285] width 30 height 17
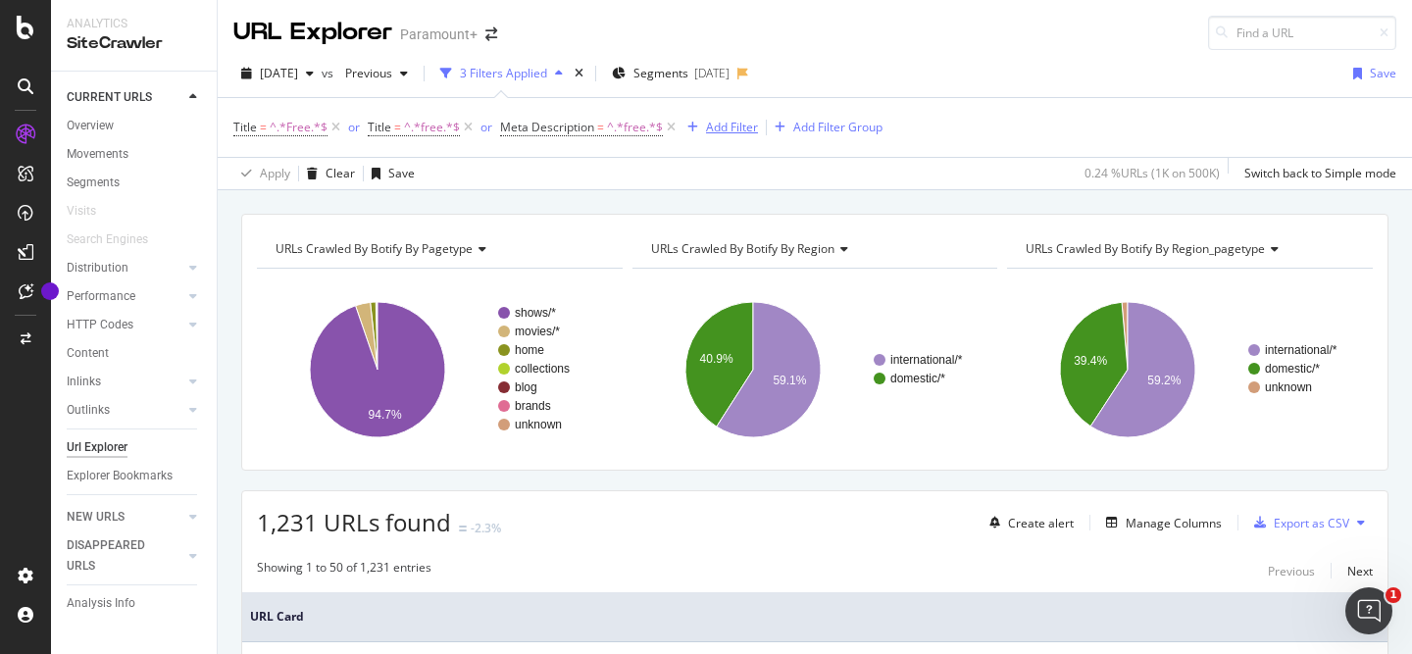
click at [736, 129] on div "Add Filter" at bounding box center [732, 127] width 52 height 17
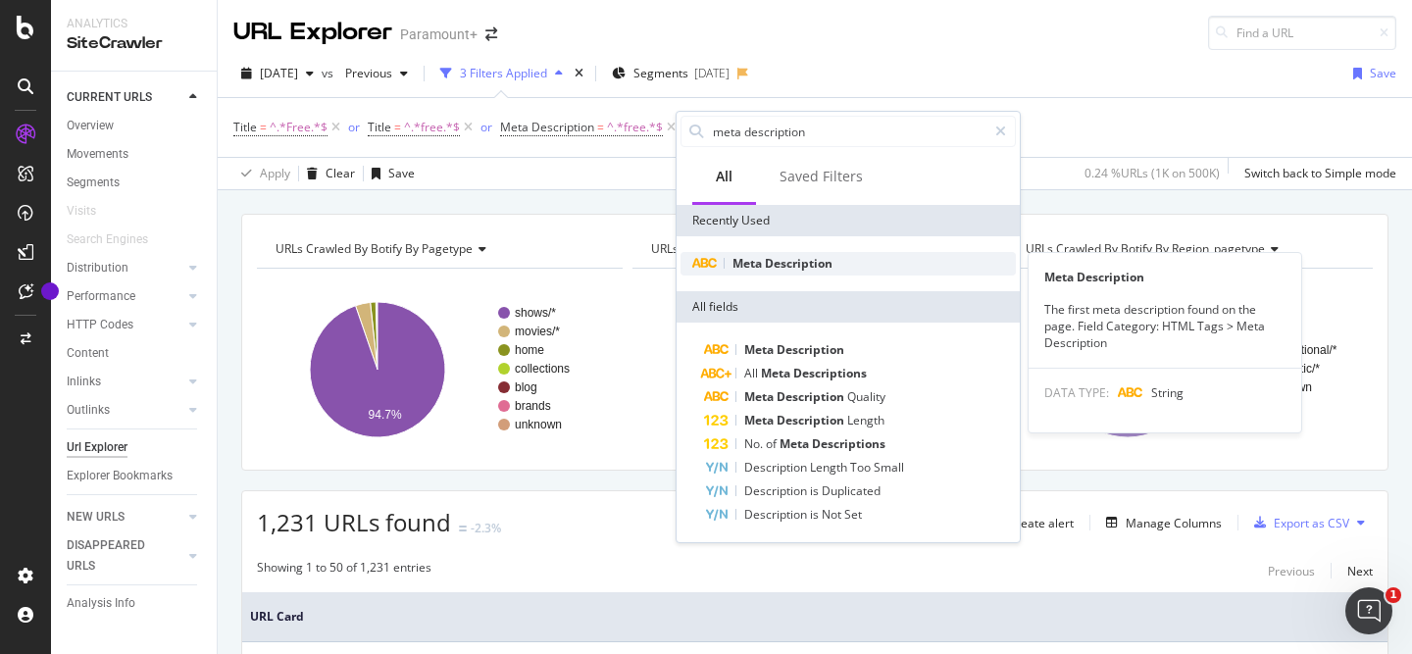
click at [783, 265] on span "Description" at bounding box center [799, 263] width 68 height 17
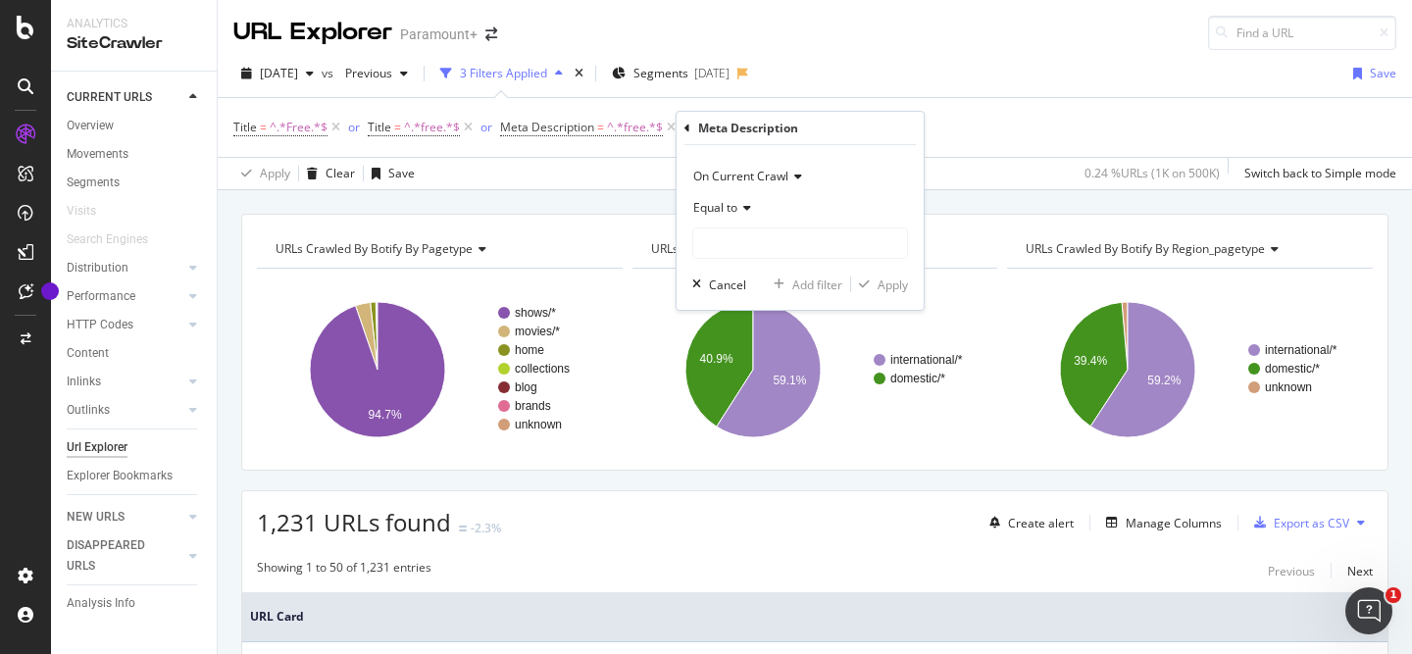
click at [723, 200] on span "Equal to" at bounding box center [715, 207] width 44 height 17
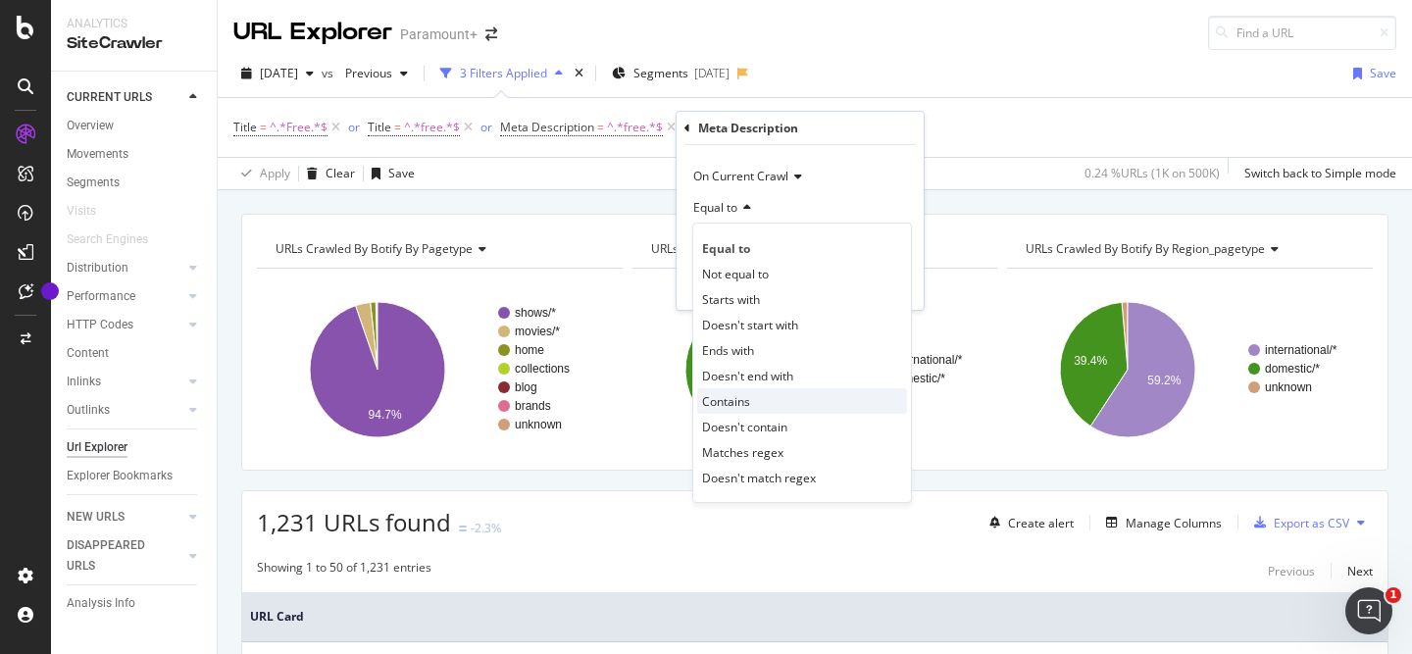
click at [723, 398] on span "Contains" at bounding box center [726, 401] width 48 height 17
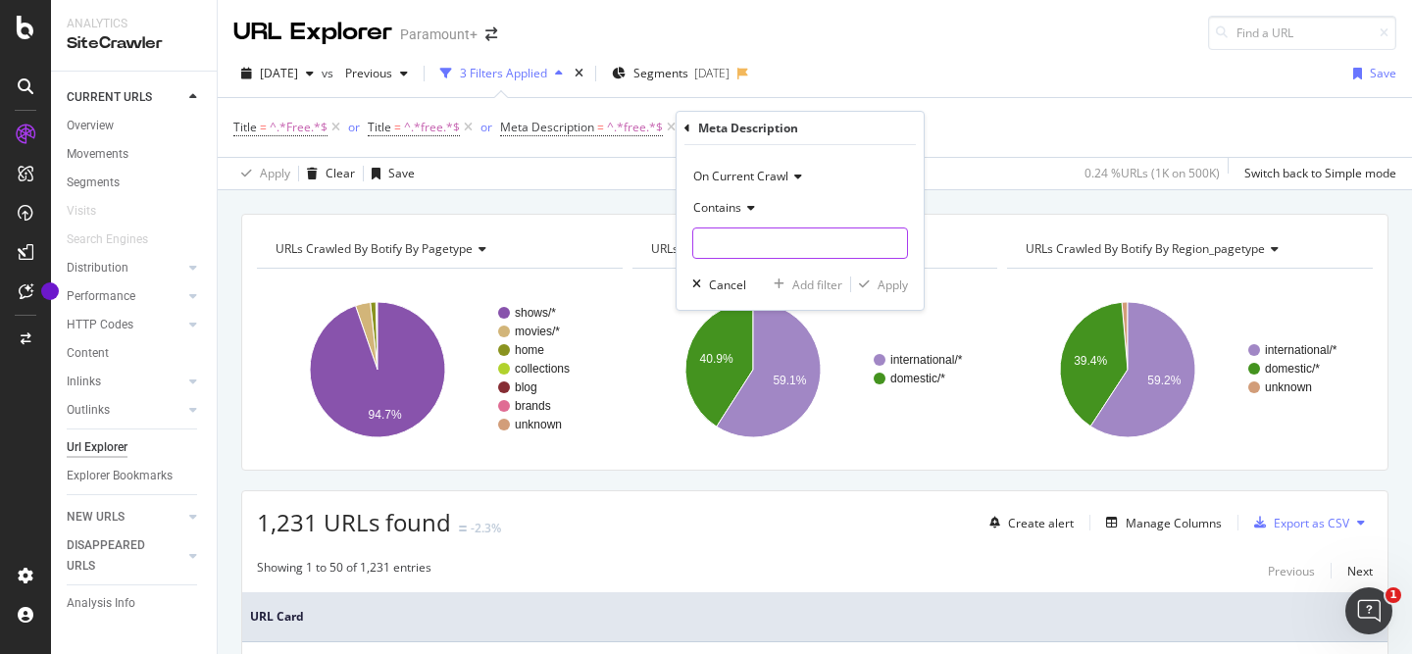
click at [721, 246] on input "text" at bounding box center [800, 243] width 214 height 31
type input "Free"
click at [884, 284] on div "Apply" at bounding box center [893, 285] width 30 height 17
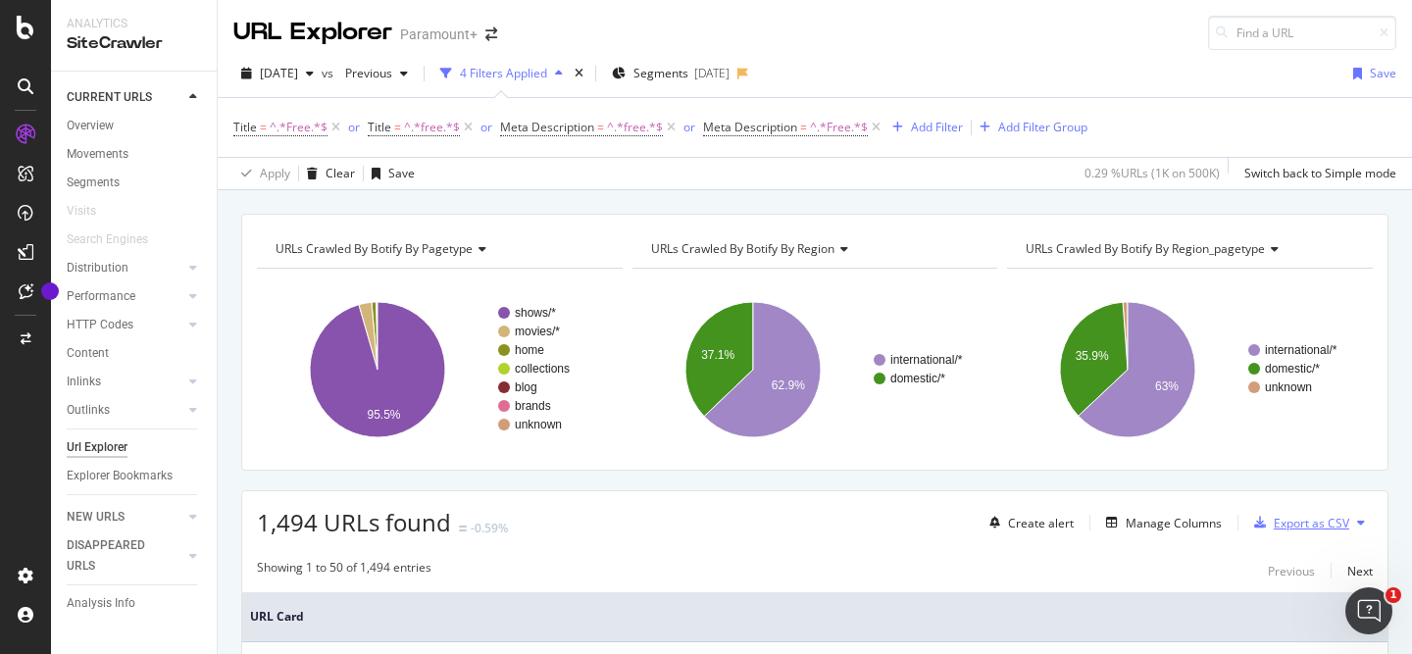
click at [1305, 523] on div "Export as CSV" at bounding box center [1312, 523] width 76 height 17
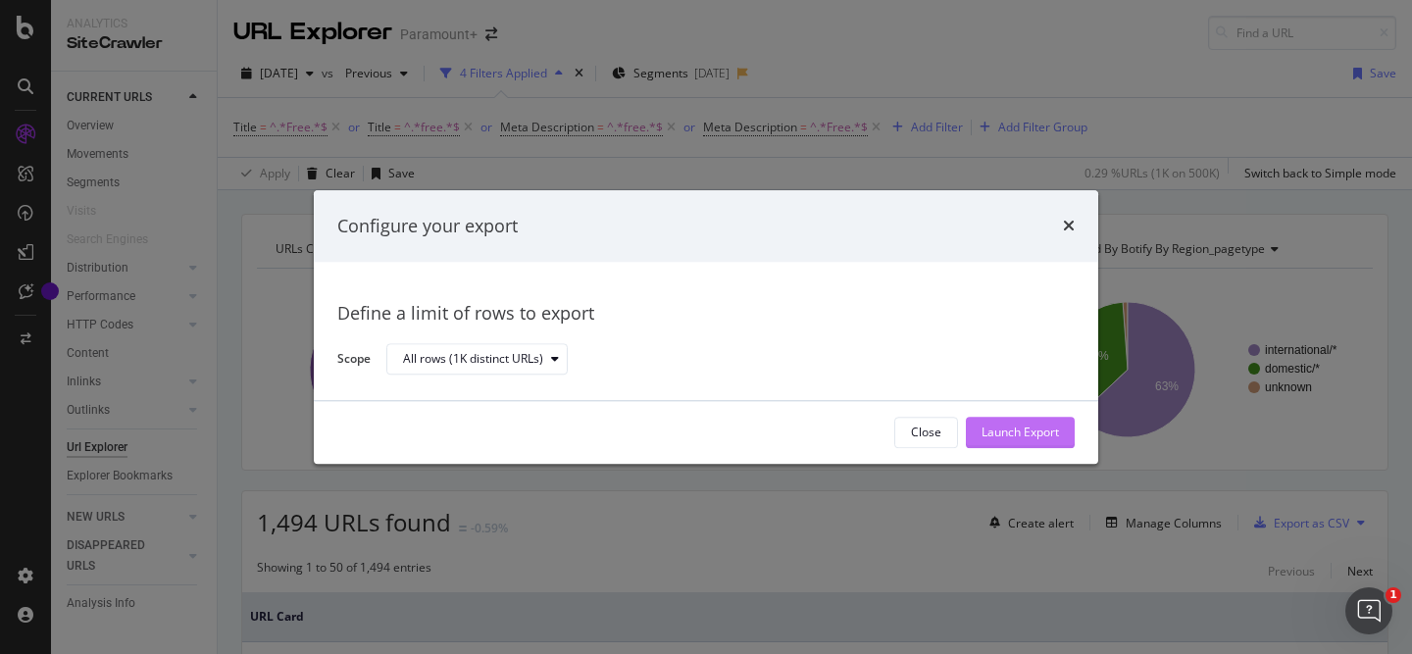
click at [1023, 442] on div "Launch Export" at bounding box center [1020, 432] width 77 height 29
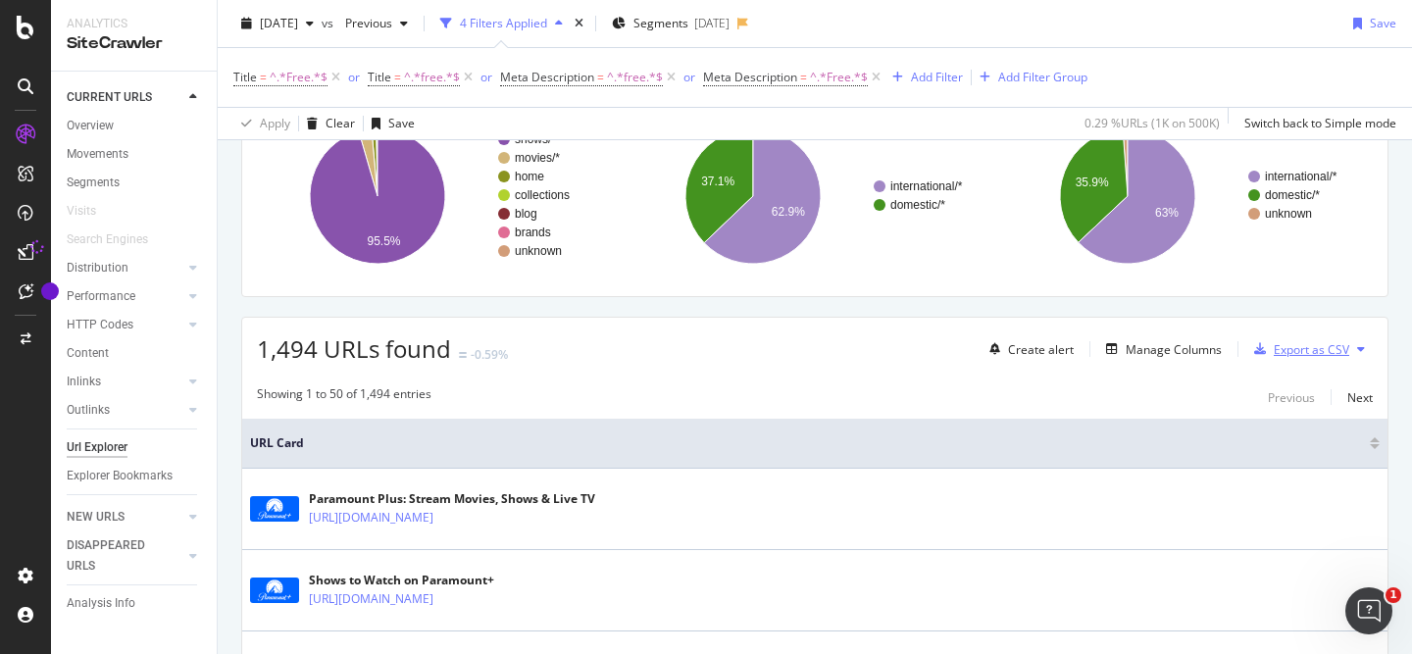
scroll to position [178, 0]
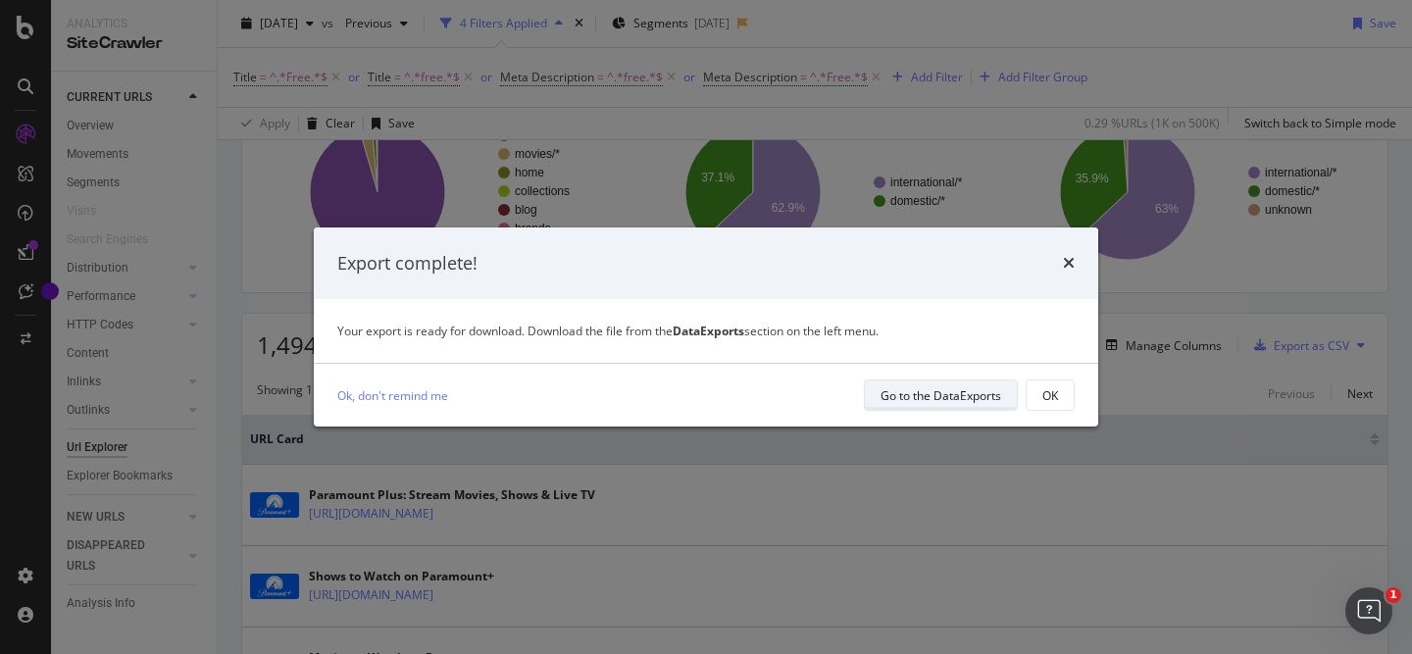
click at [983, 402] on div "Go to the DataExports" at bounding box center [941, 395] width 121 height 17
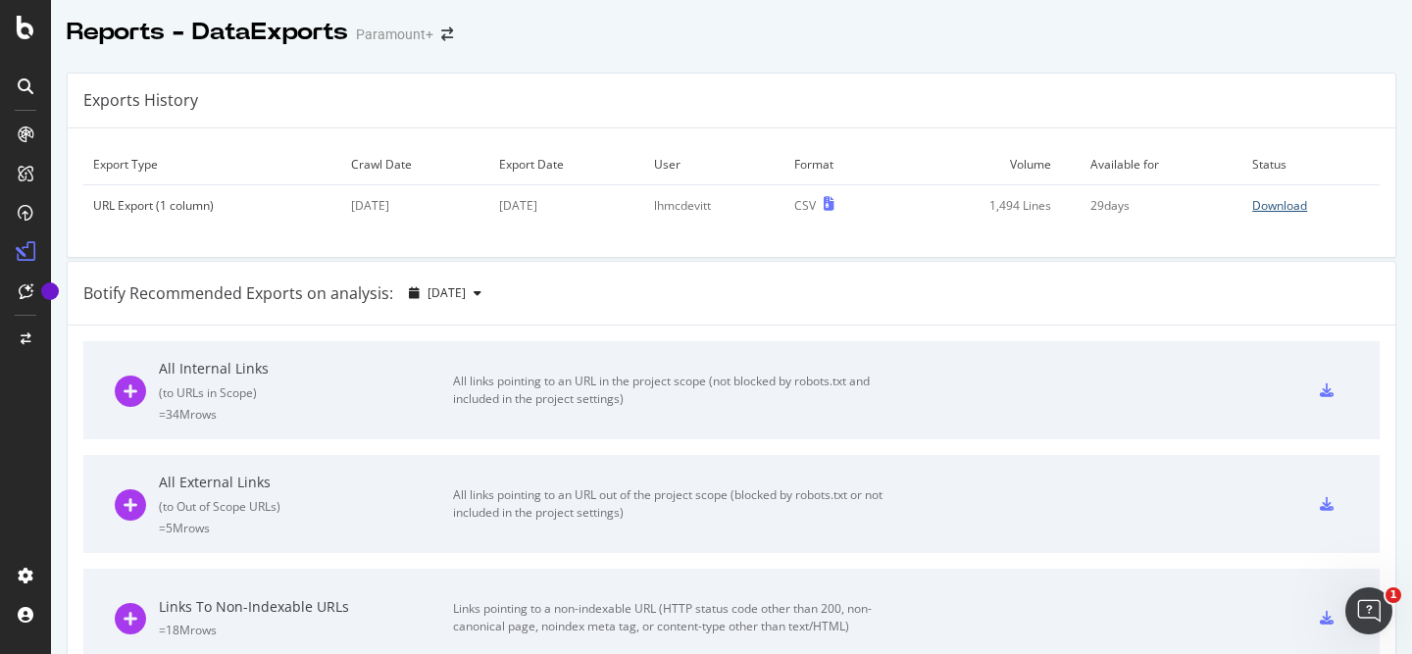
click at [1286, 208] on div "Download" at bounding box center [1279, 205] width 55 height 17
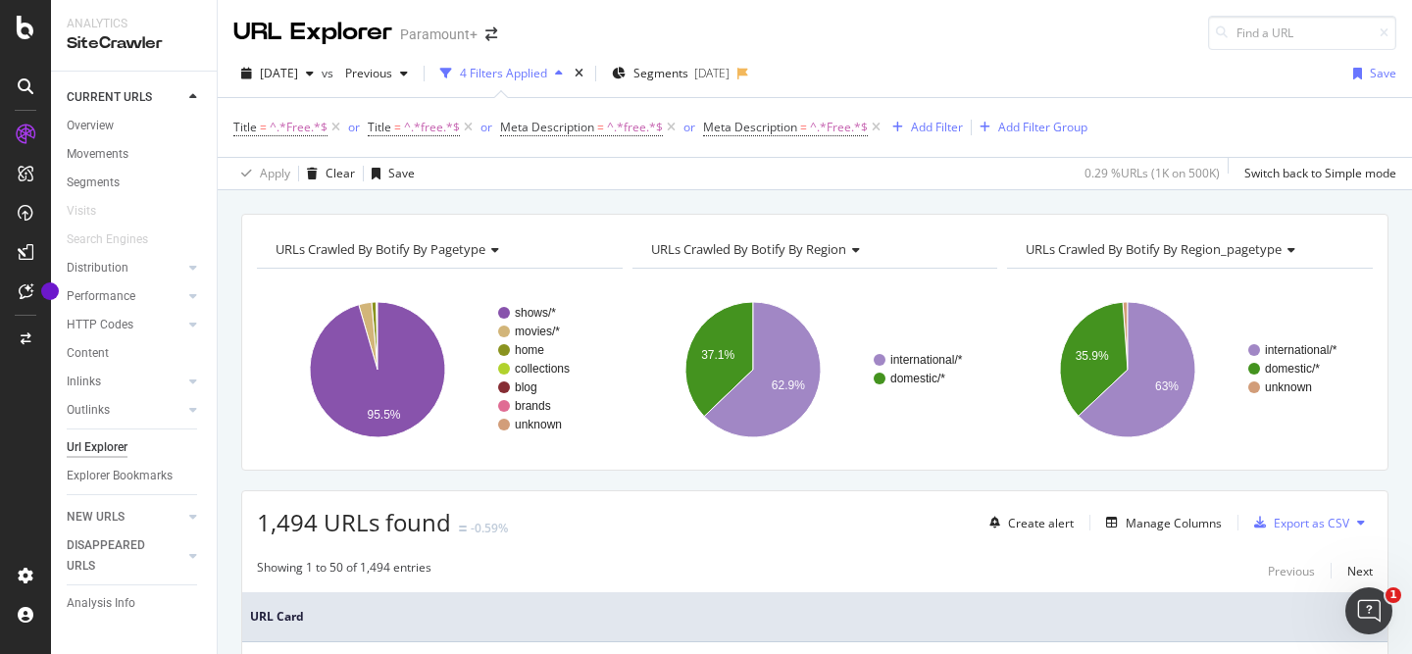
scroll to position [352, 0]
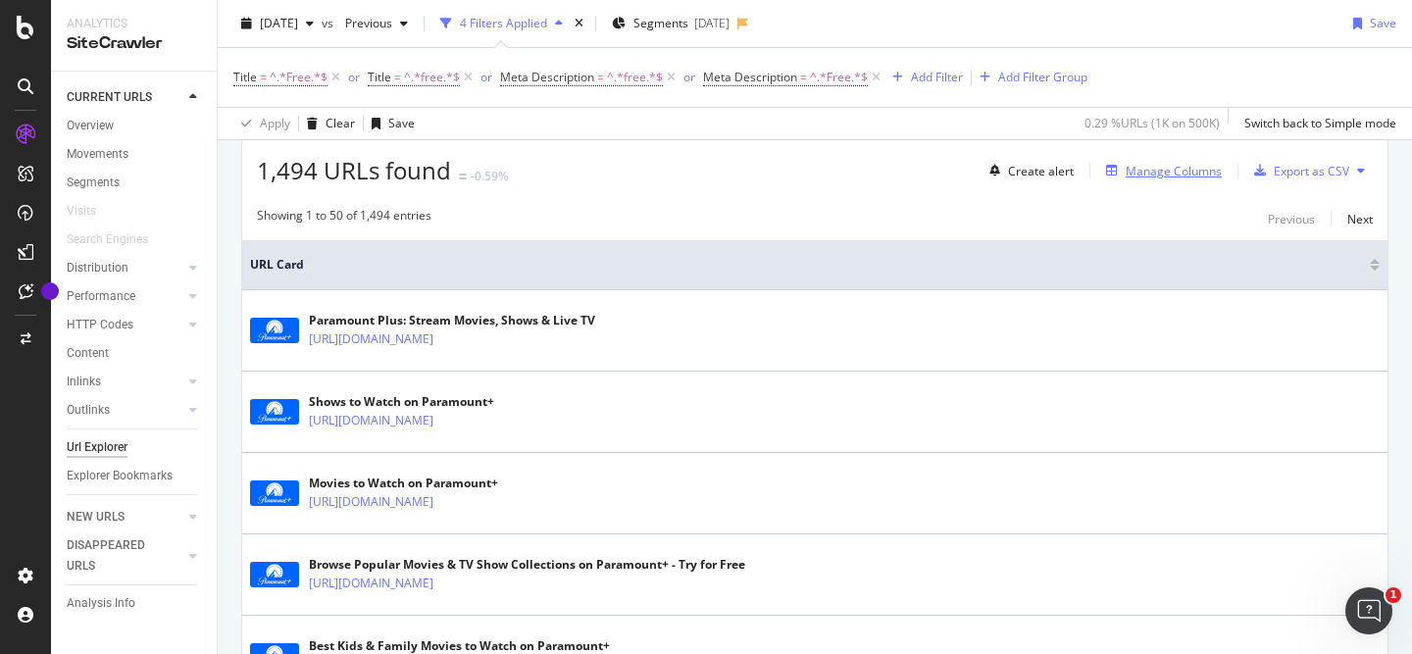
click at [1188, 173] on div "Manage Columns" at bounding box center [1174, 171] width 96 height 17
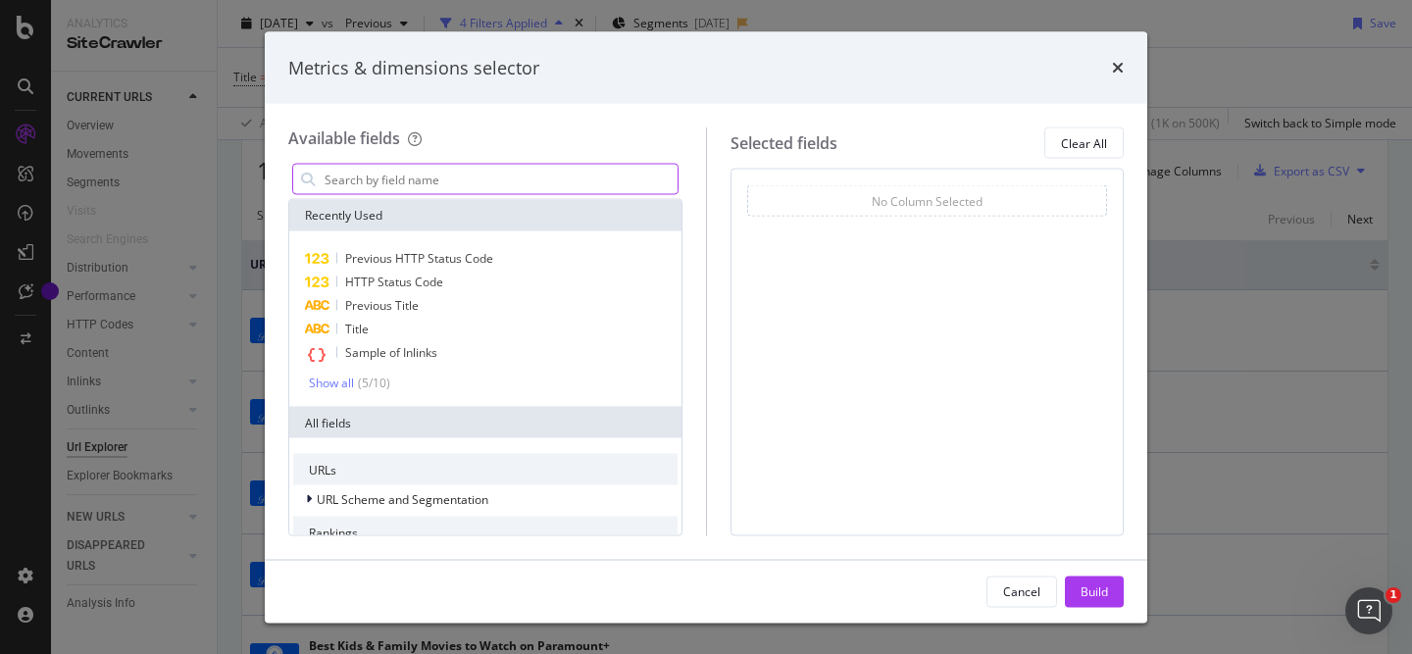
click at [405, 169] on input "modal" at bounding box center [500, 179] width 355 height 29
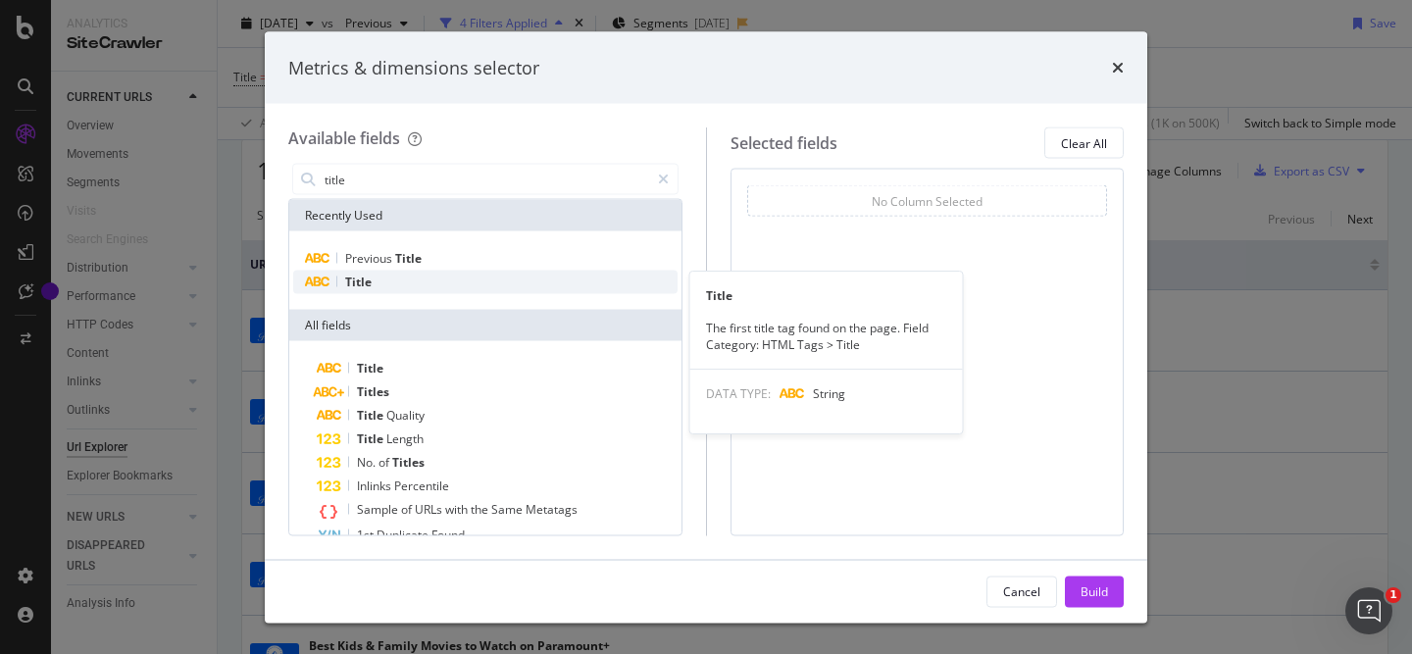
click at [387, 280] on div "Title" at bounding box center [485, 283] width 384 height 24
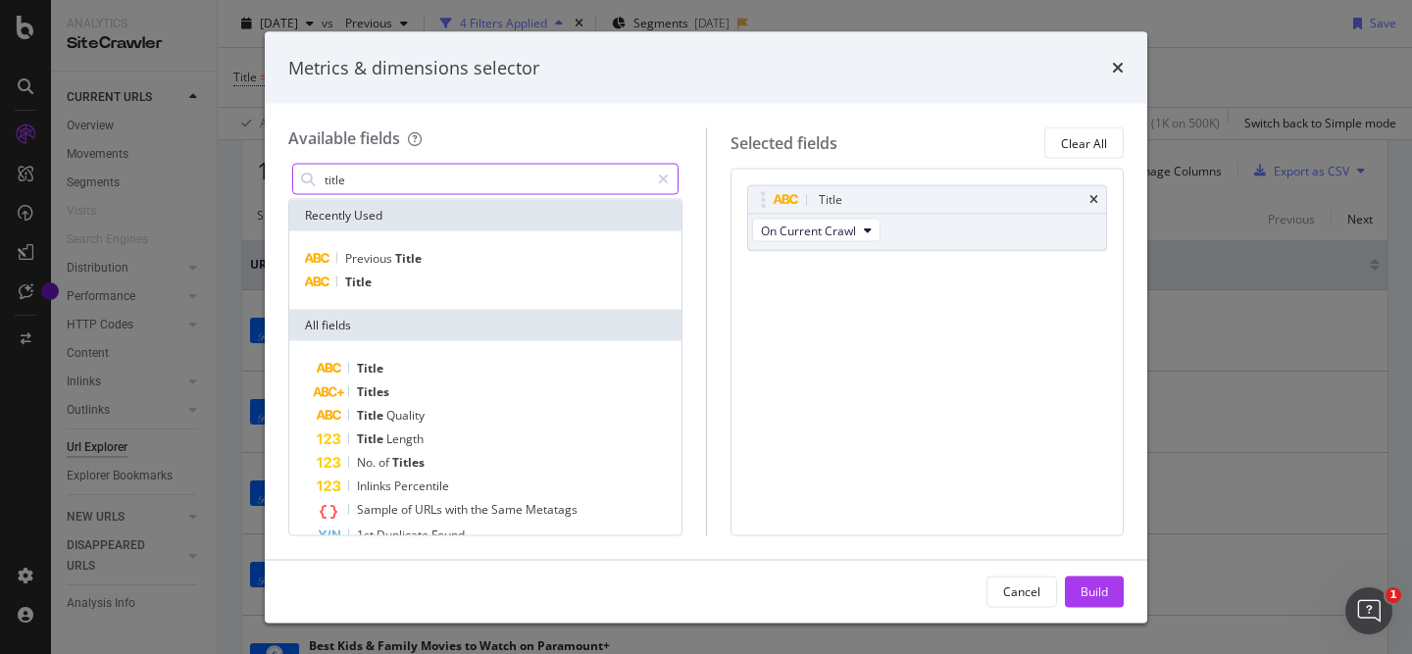
drag, startPoint x: 403, startPoint y: 178, endPoint x: 238, endPoint y: 178, distance: 164.8
click at [238, 178] on div "Metrics & dimensions selector Available fields title Recently Used Previous Tit…" at bounding box center [706, 327] width 1412 height 654
click at [334, 178] on input "title" at bounding box center [486, 179] width 327 height 29
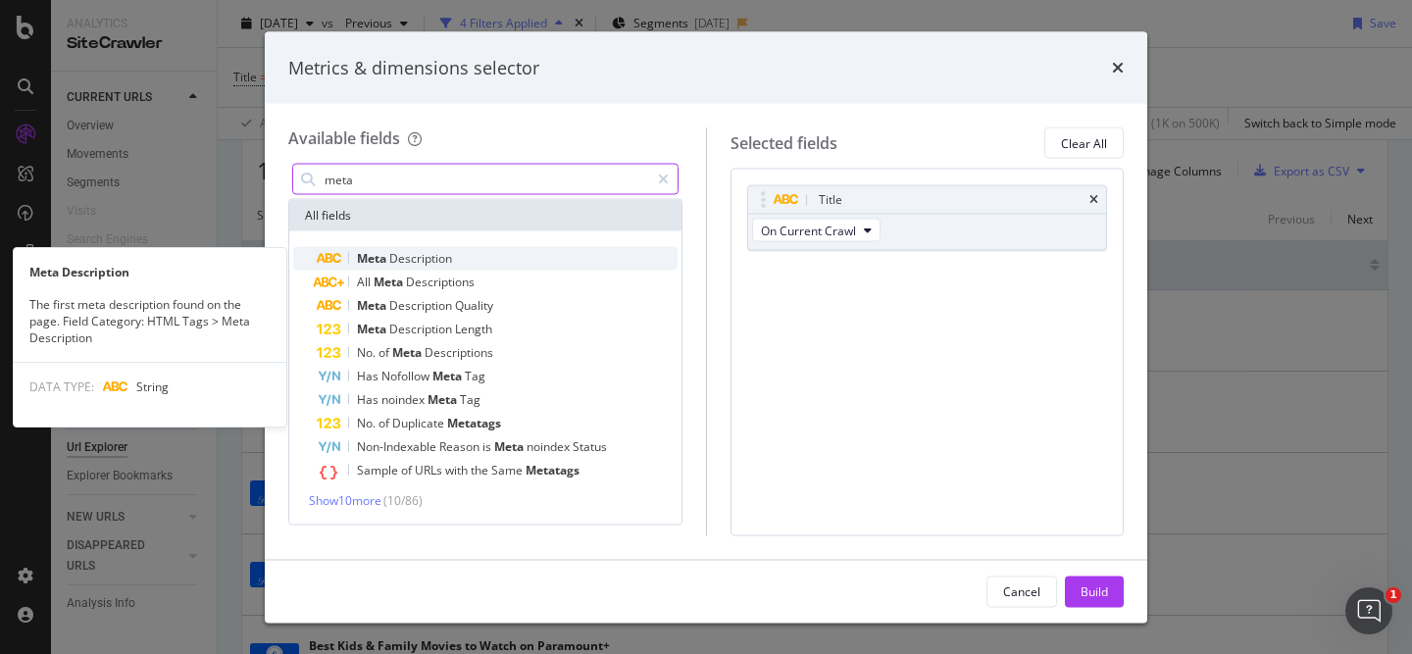
type input "meta"
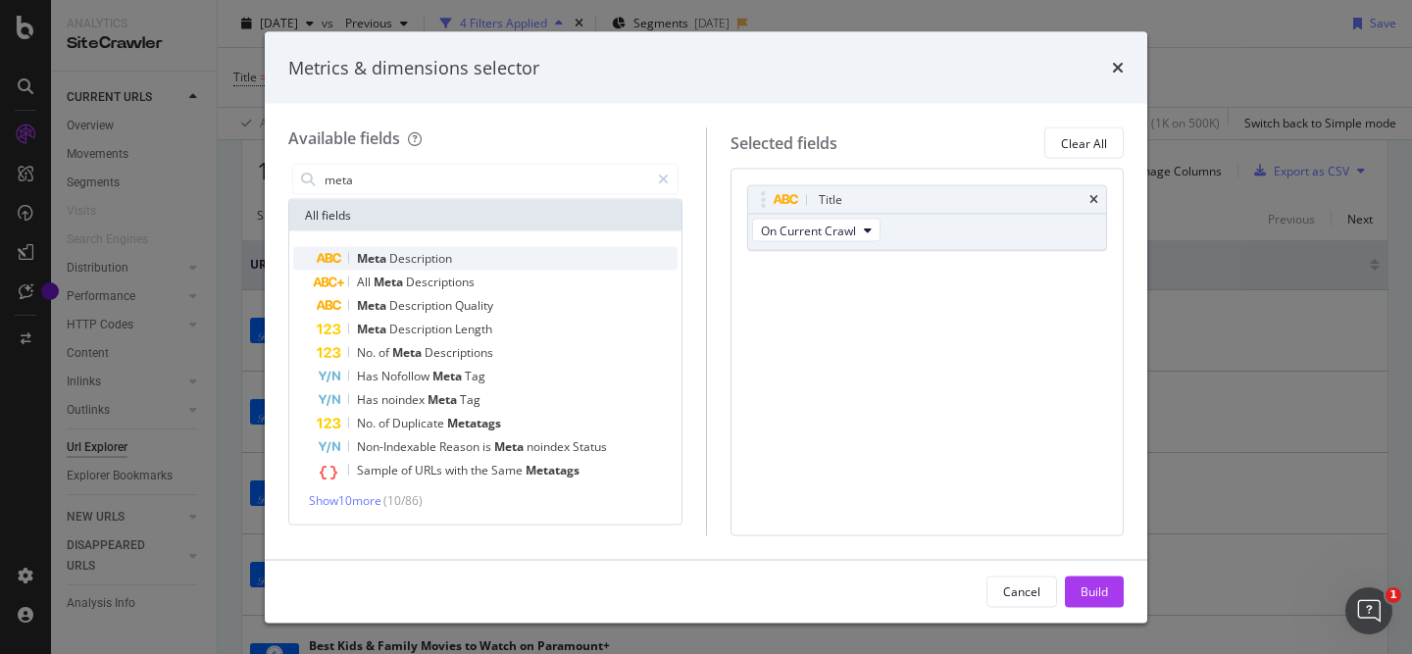
click at [403, 258] on span "Description" at bounding box center [420, 258] width 63 height 17
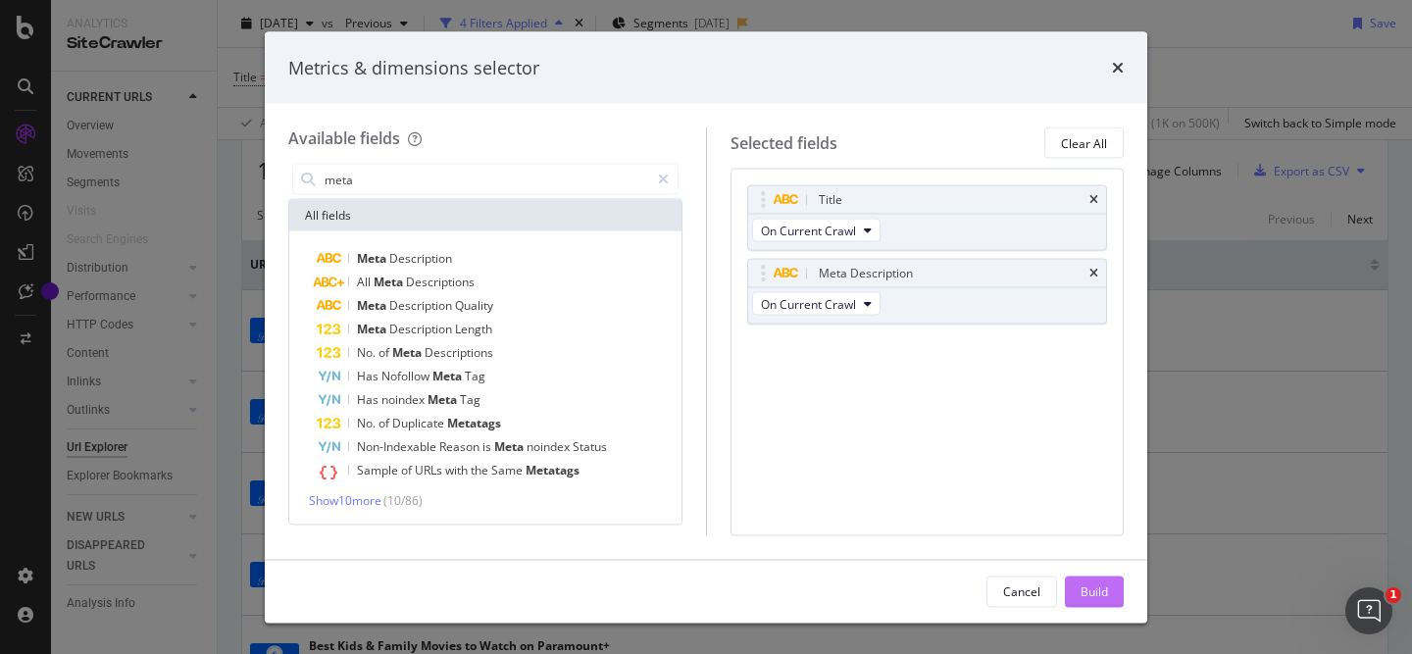
click at [1101, 589] on div "Build" at bounding box center [1094, 591] width 27 height 17
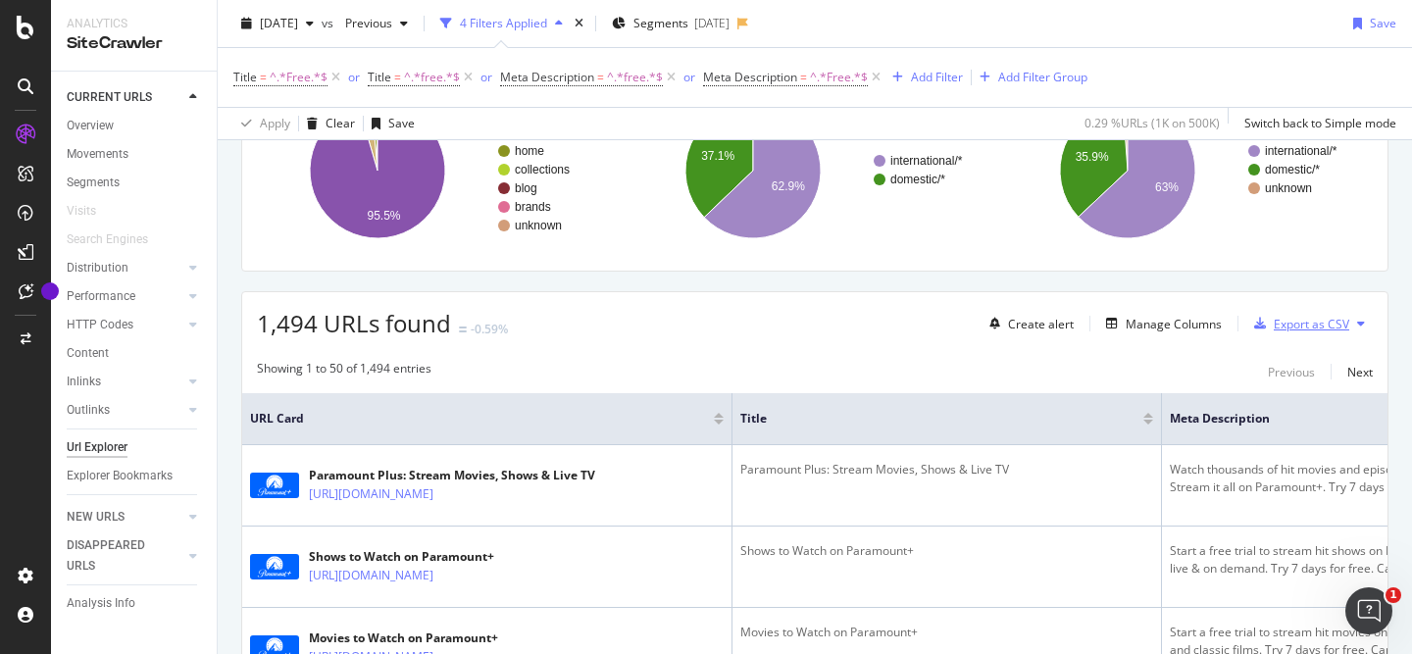
click at [1298, 312] on div "Export as CSV" at bounding box center [1297, 323] width 103 height 29
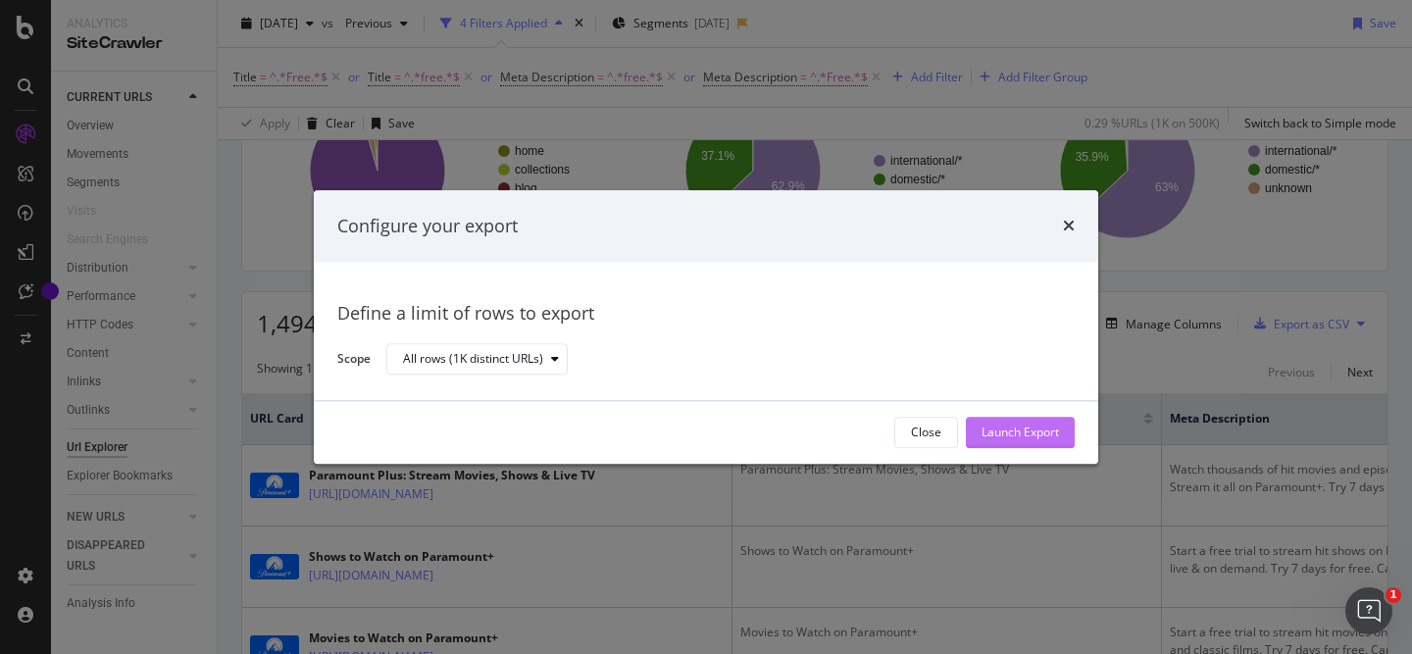
click at [1042, 429] on div "Launch Export" at bounding box center [1020, 433] width 77 height 17
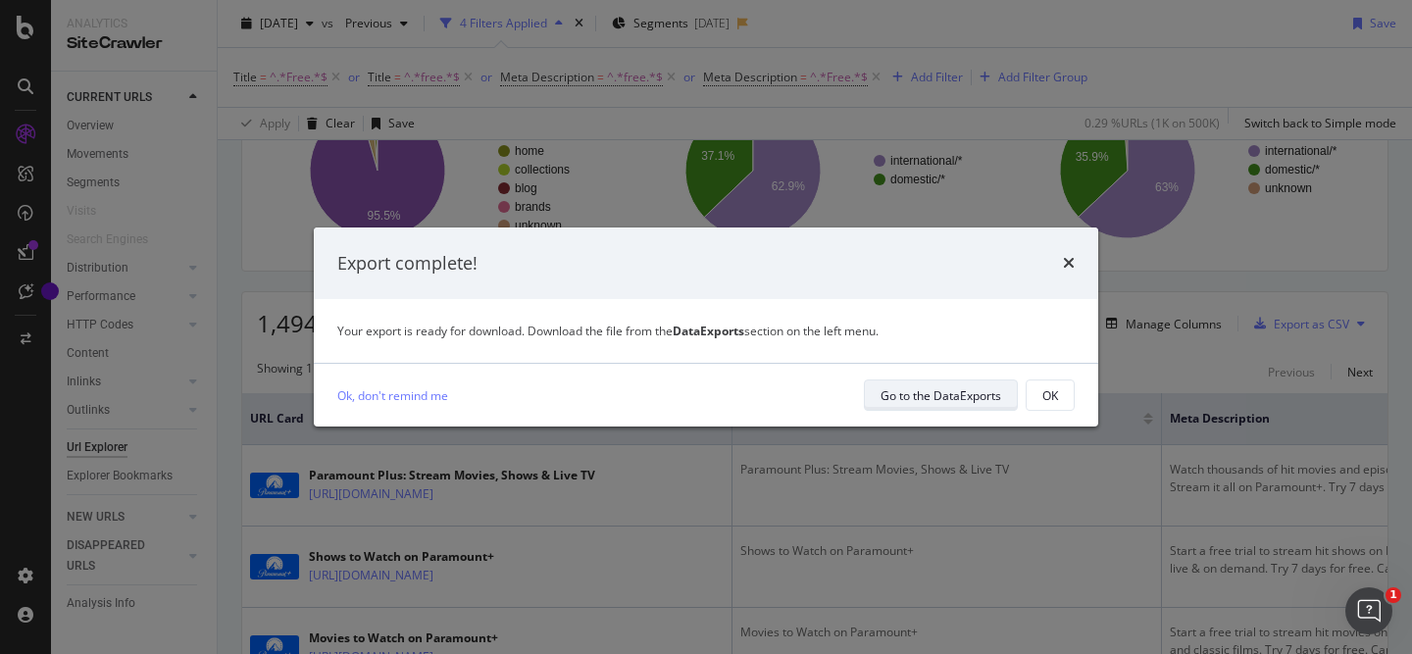
click at [978, 405] on div "Go to the DataExports" at bounding box center [941, 394] width 121 height 27
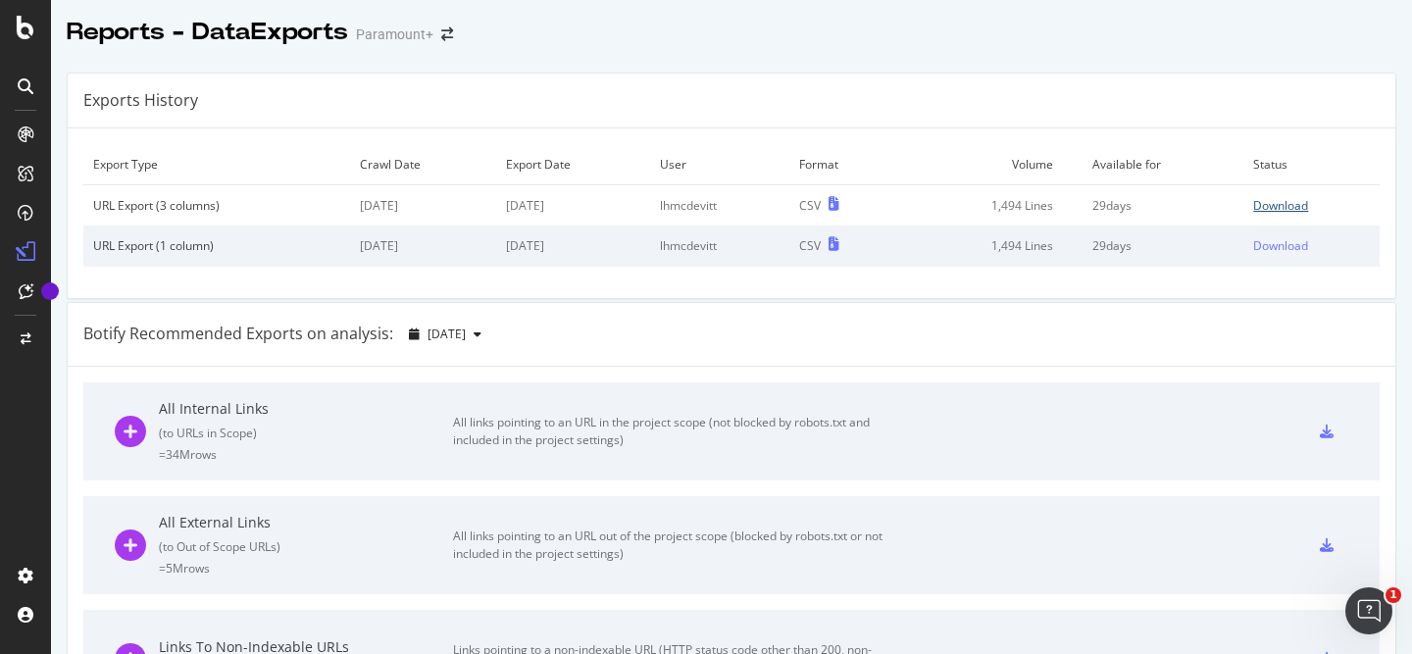
click at [1273, 207] on div "Download" at bounding box center [1280, 205] width 55 height 17
